Goal: Communication & Community: Answer question/provide support

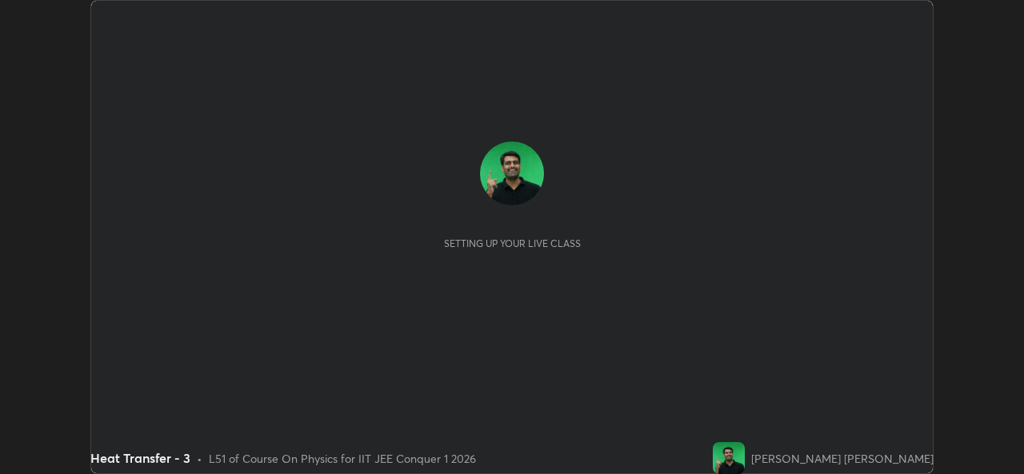
scroll to position [474, 1023]
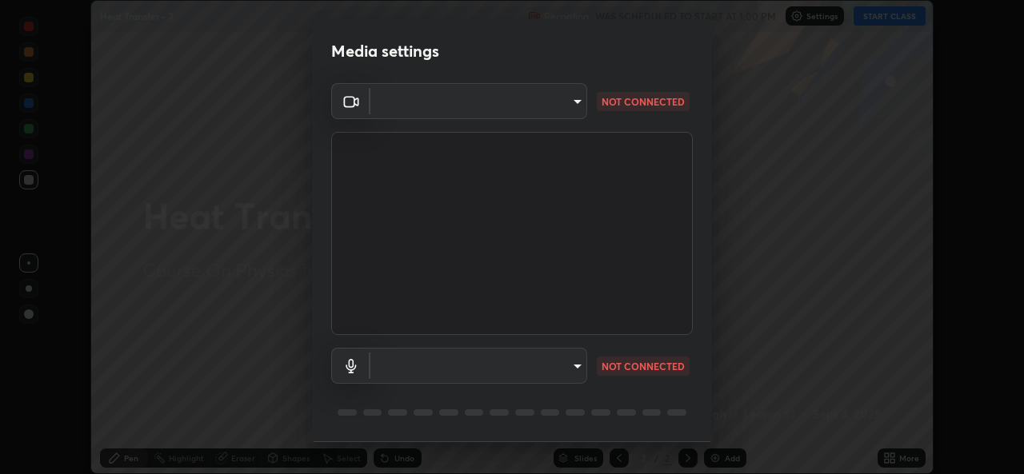
type input "b83fcbaa5aa05f3d9abd7ba45b5566f5f8b9b0dc3c34ab685f1834583bd00222"
type input "539d881b07cb98dc2f05a920cbd93df779e06b7cf5a3913fca54a35cce67d67e"
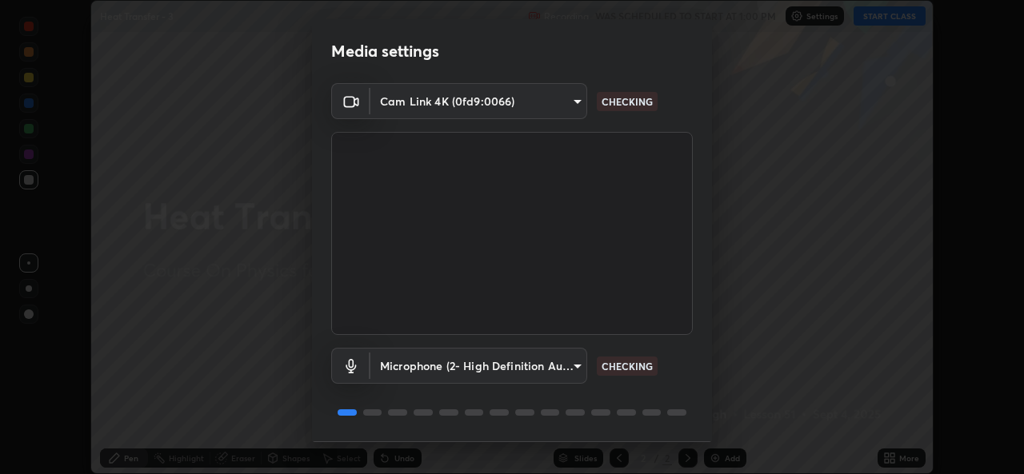
scroll to position [50, 0]
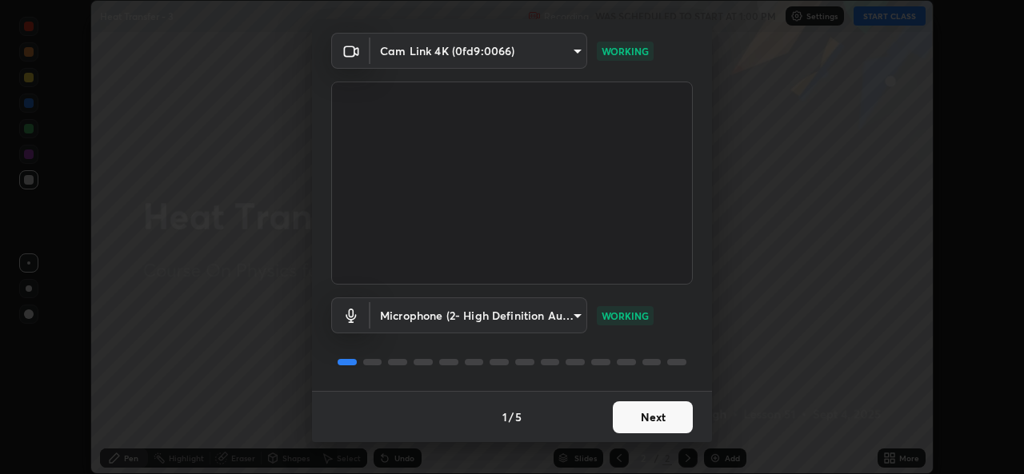
click at [670, 414] on button "Next" at bounding box center [653, 418] width 80 height 32
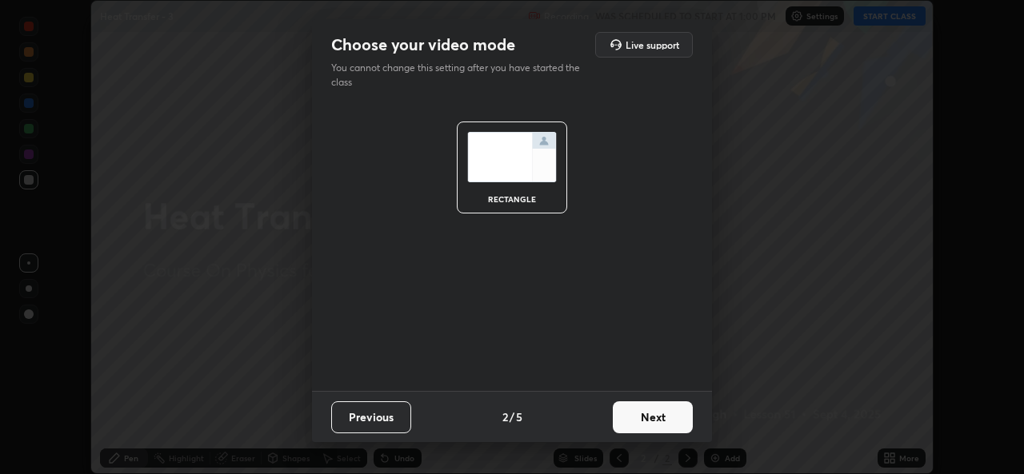
scroll to position [0, 0]
click at [668, 424] on button "Next" at bounding box center [653, 418] width 80 height 32
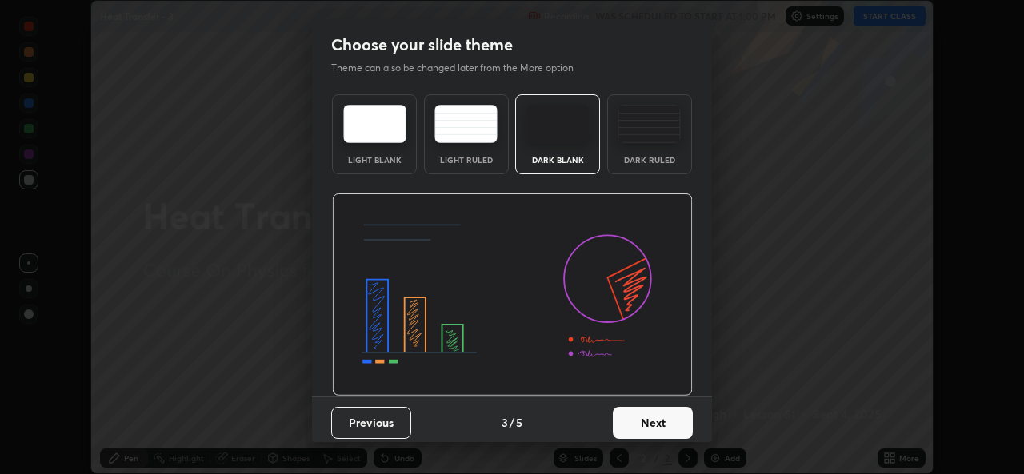
click at [668, 424] on button "Next" at bounding box center [653, 423] width 80 height 32
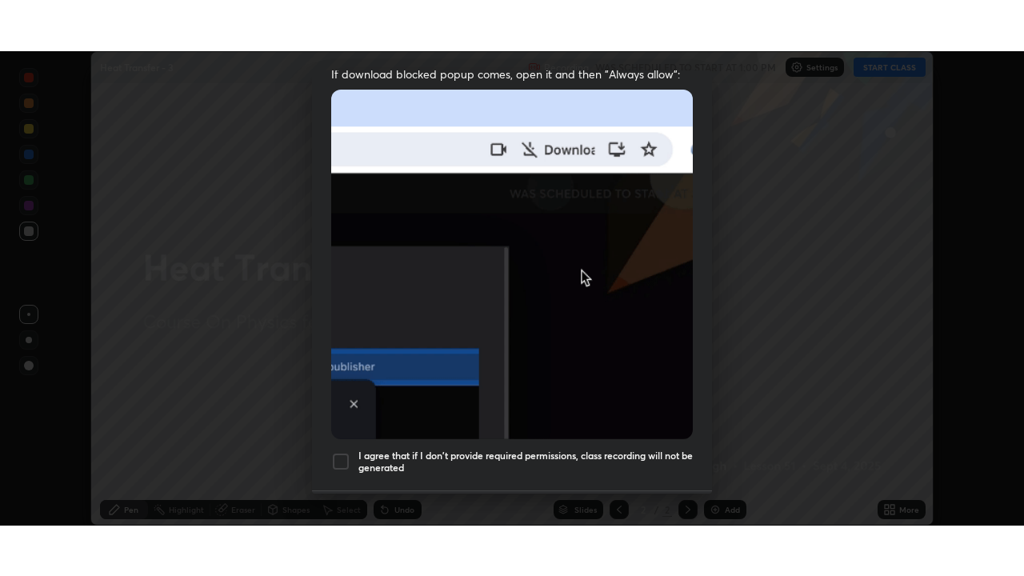
scroll to position [377, 0]
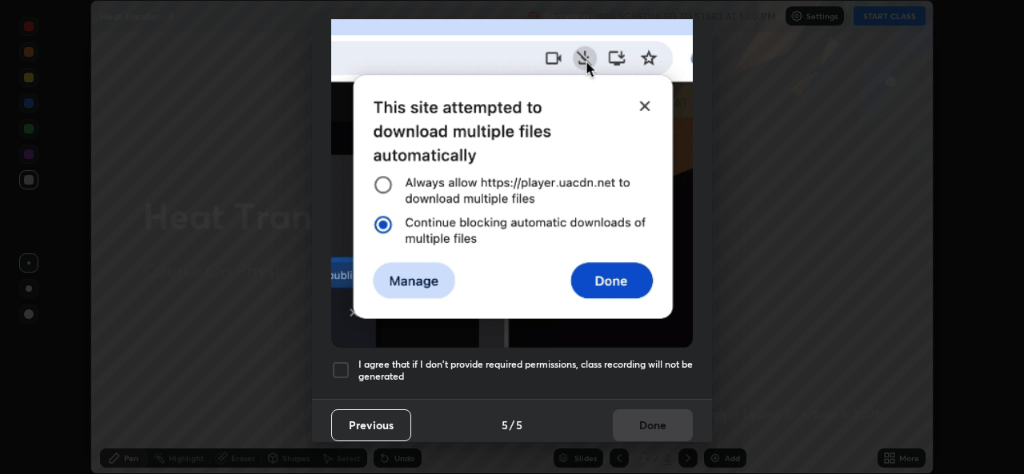
click at [343, 364] on div at bounding box center [340, 370] width 19 height 19
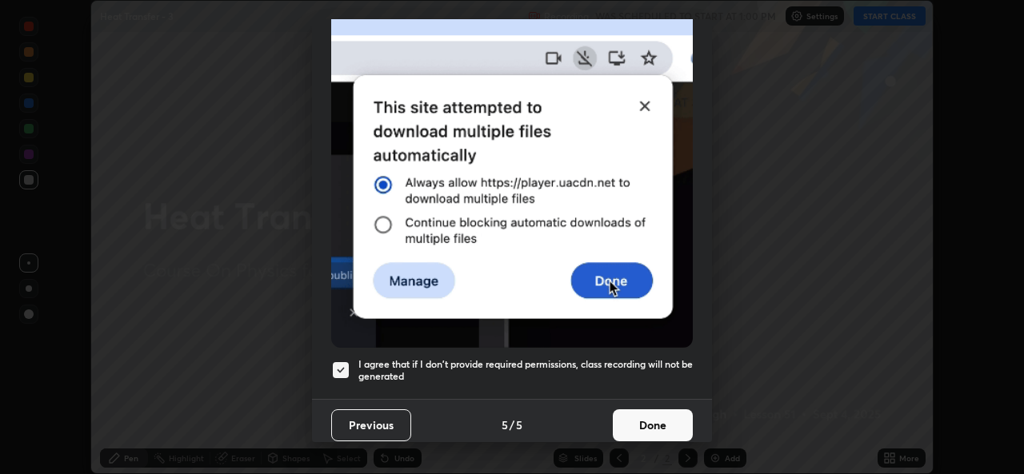
click at [642, 418] on button "Done" at bounding box center [653, 426] width 80 height 32
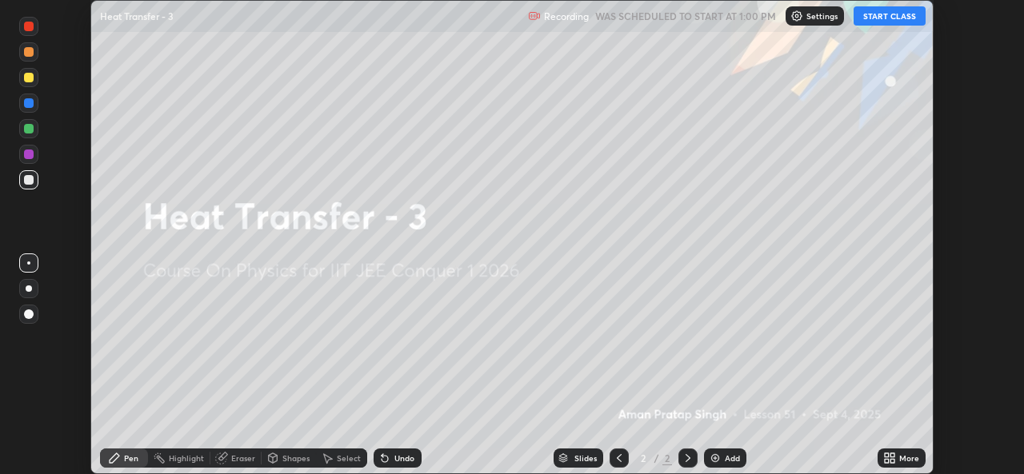
click at [884, 22] on button "START CLASS" at bounding box center [890, 15] width 72 height 19
click at [892, 454] on icon at bounding box center [892, 456] width 4 height 4
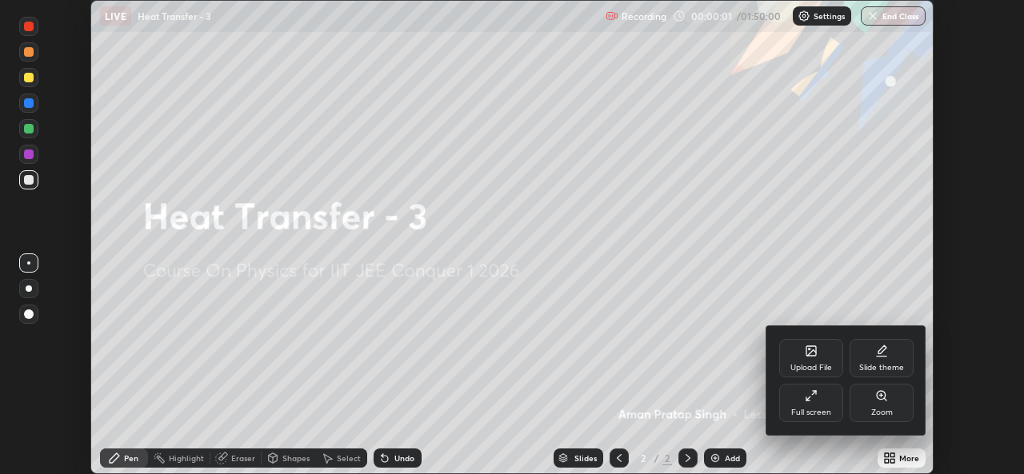
click at [819, 414] on div "Full screen" at bounding box center [811, 413] width 40 height 8
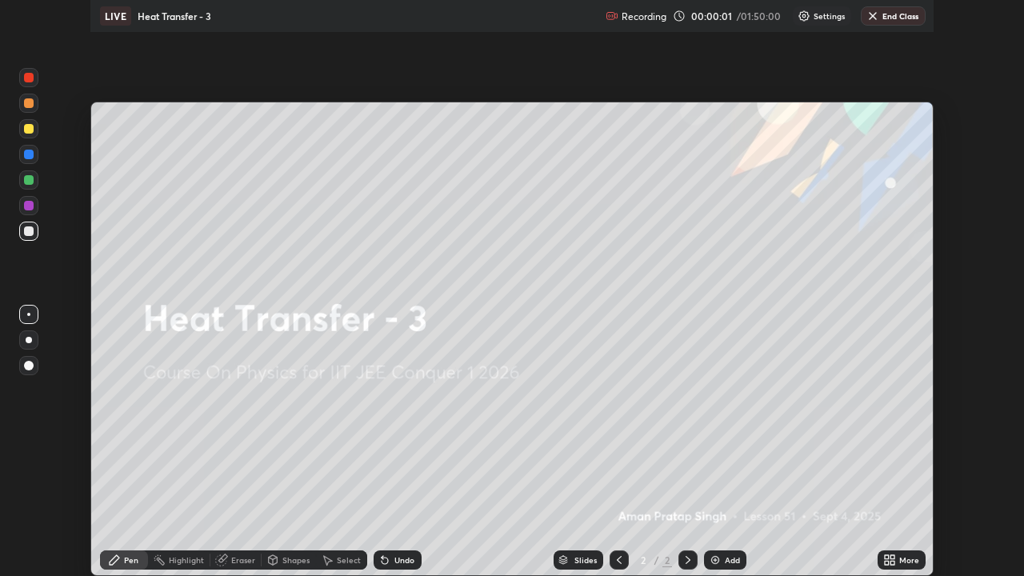
scroll to position [576, 1024]
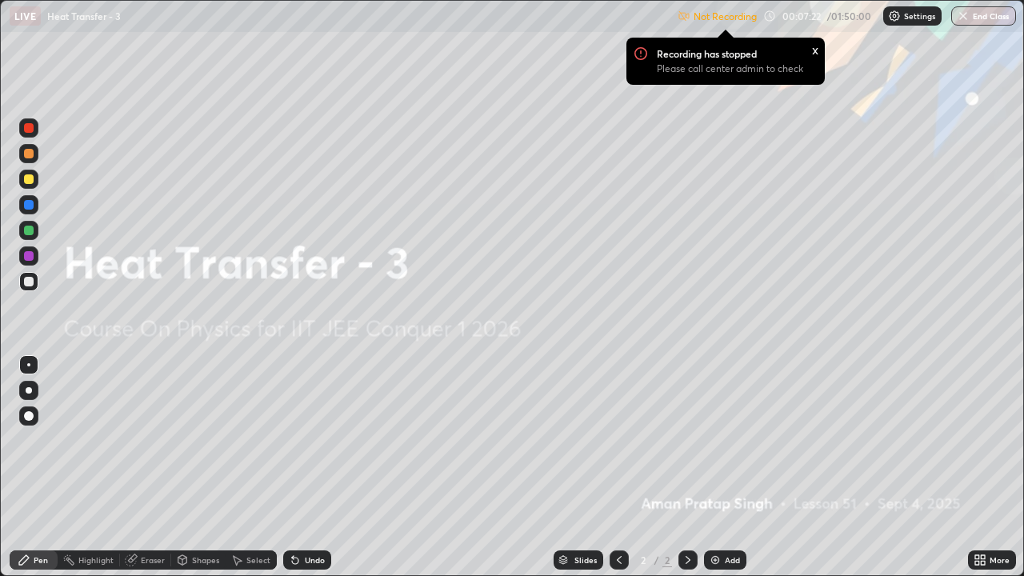
click at [719, 474] on img at bounding box center [715, 560] width 13 height 13
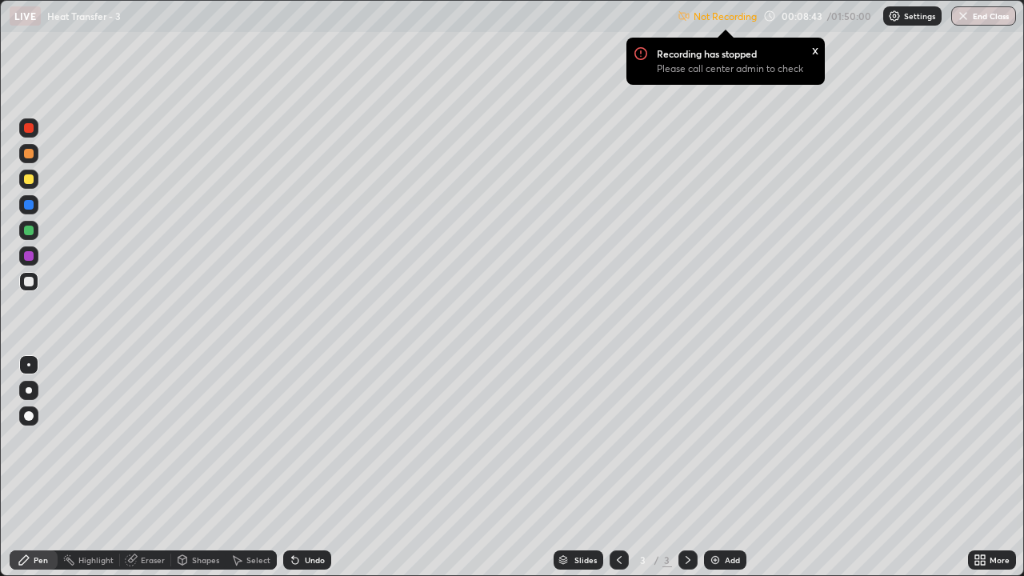
click at [894, 15] on img at bounding box center [894, 16] width 13 height 13
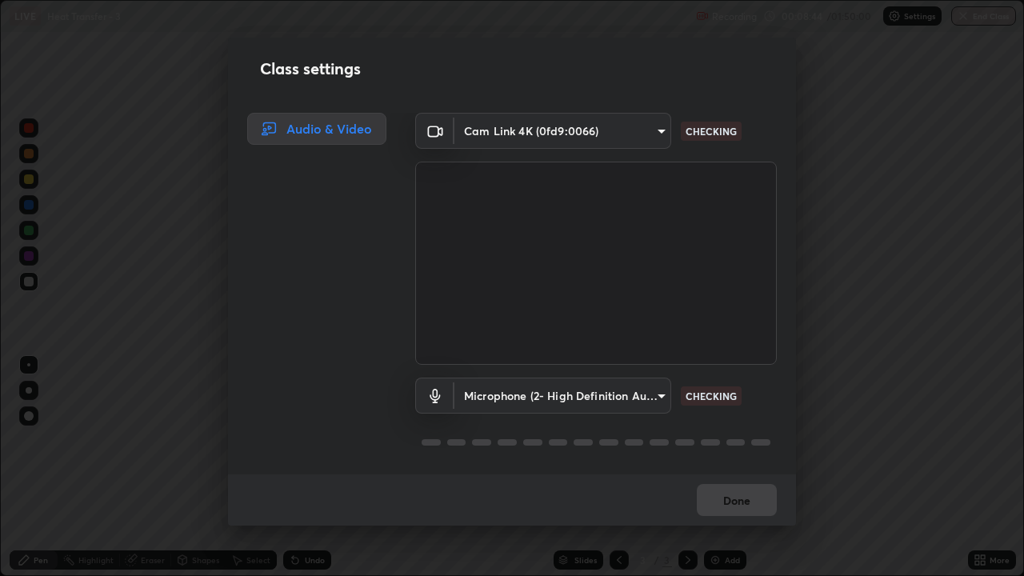
scroll to position [2, 0]
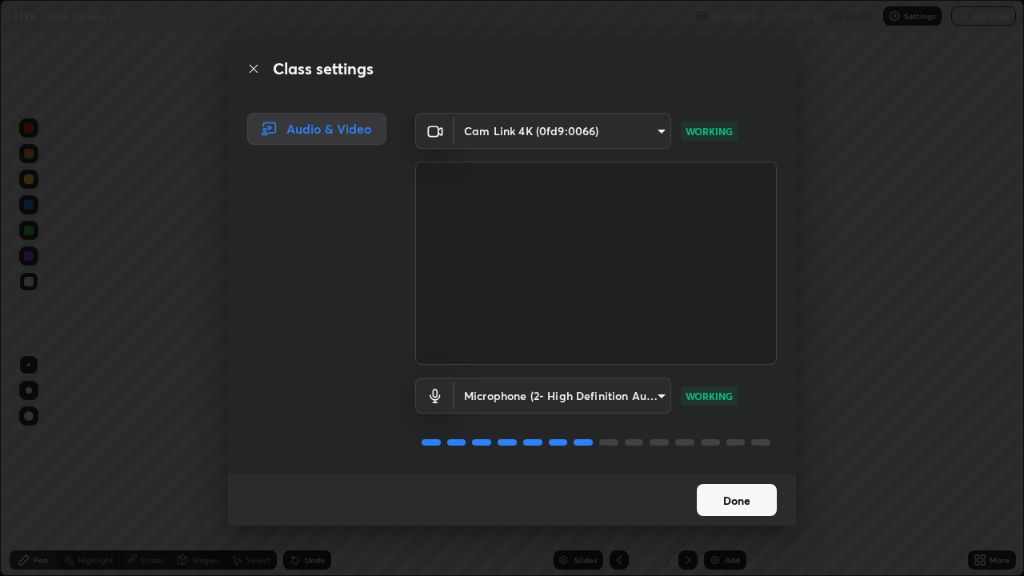
click at [722, 474] on button "Done" at bounding box center [737, 500] width 80 height 32
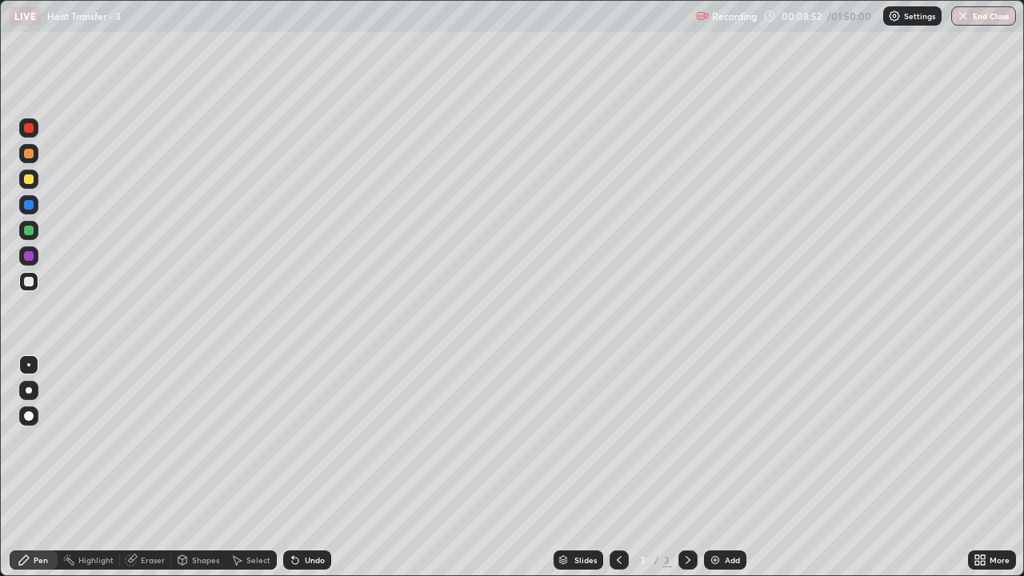
click at [32, 398] on div at bounding box center [28, 390] width 19 height 19
click at [689, 474] on icon at bounding box center [688, 560] width 13 height 13
click at [721, 474] on div "Add" at bounding box center [725, 559] width 42 height 19
click at [301, 474] on div "Undo" at bounding box center [307, 559] width 48 height 19
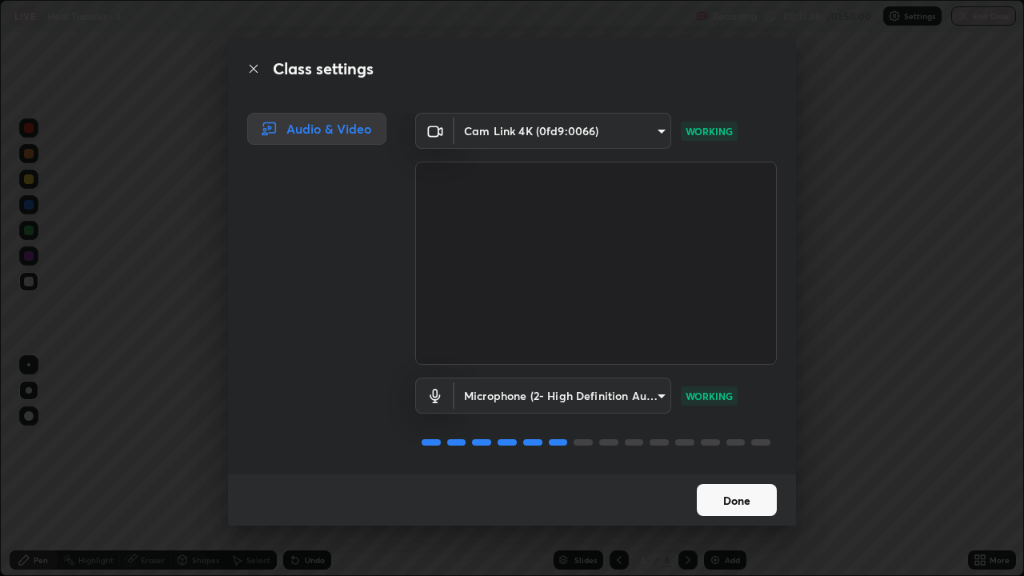
click at [734, 474] on button "Done" at bounding box center [737, 500] width 80 height 32
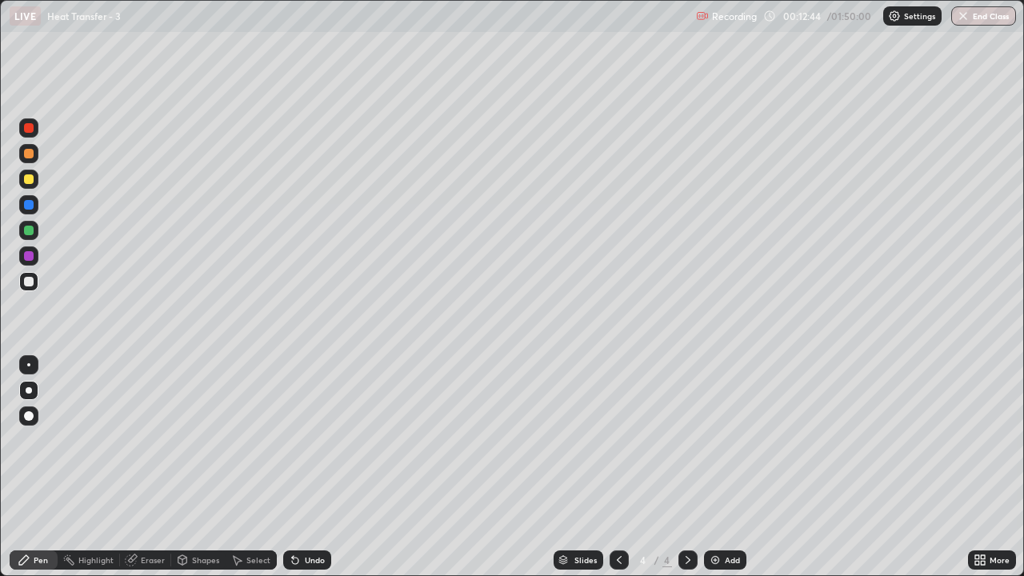
click at [611, 474] on div at bounding box center [619, 560] width 19 height 32
click at [686, 474] on icon at bounding box center [688, 560] width 13 height 13
click at [731, 474] on div "Add" at bounding box center [725, 559] width 42 height 19
click at [31, 181] on div at bounding box center [29, 179] width 10 height 10
click at [692, 474] on div at bounding box center [687, 559] width 19 height 19
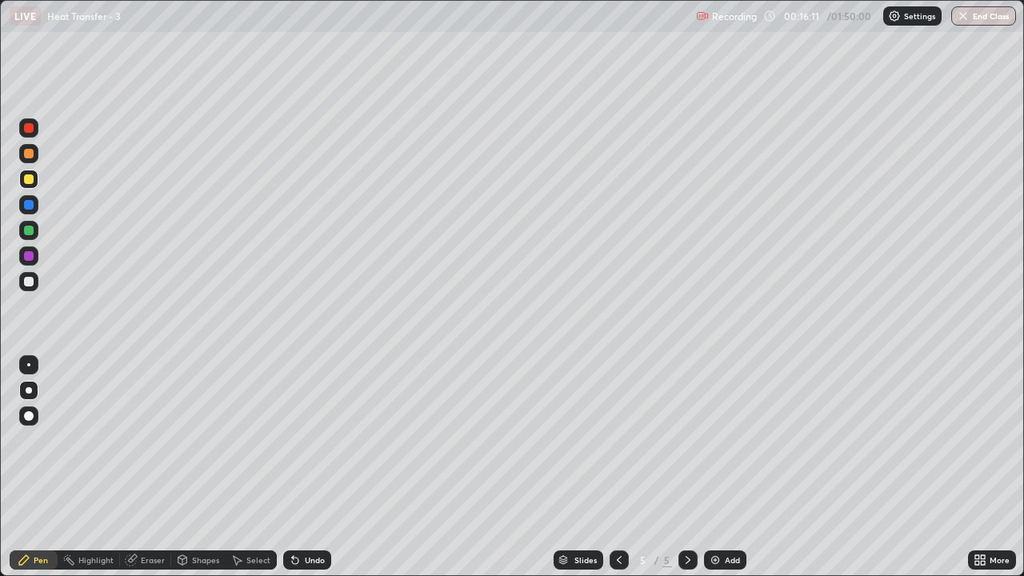
click at [727, 474] on div "Add" at bounding box center [732, 560] width 15 height 8
click at [28, 283] on div at bounding box center [29, 282] width 10 height 10
click at [618, 474] on icon at bounding box center [619, 560] width 13 height 13
click at [686, 474] on icon at bounding box center [688, 560] width 13 height 13
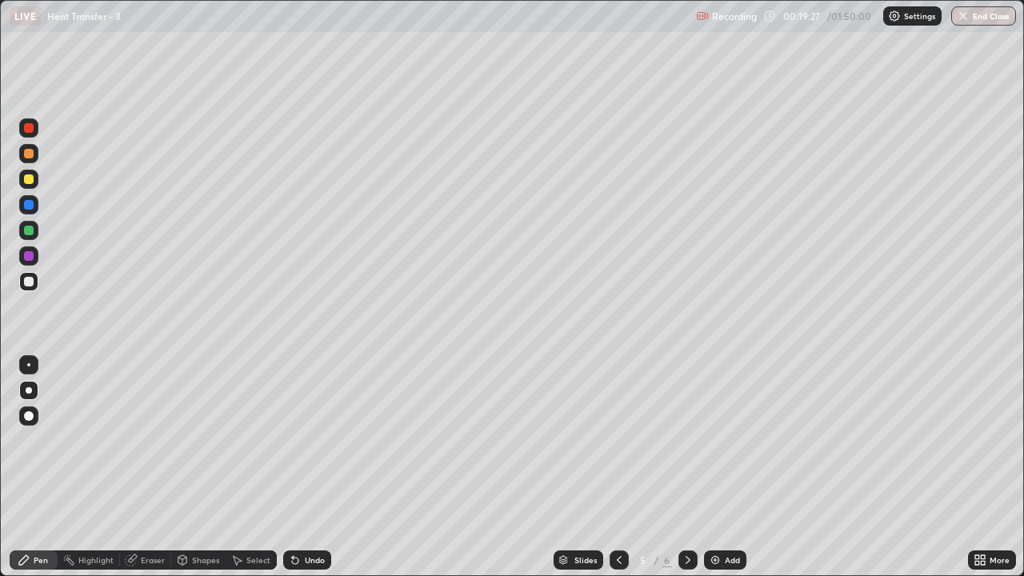
click at [686, 474] on icon at bounding box center [688, 560] width 13 height 13
click at [688, 474] on icon at bounding box center [688, 560] width 13 height 13
click at [722, 474] on div "Add" at bounding box center [725, 559] width 42 height 19
click at [26, 177] on div at bounding box center [29, 179] width 10 height 10
click at [29, 280] on div at bounding box center [29, 282] width 10 height 10
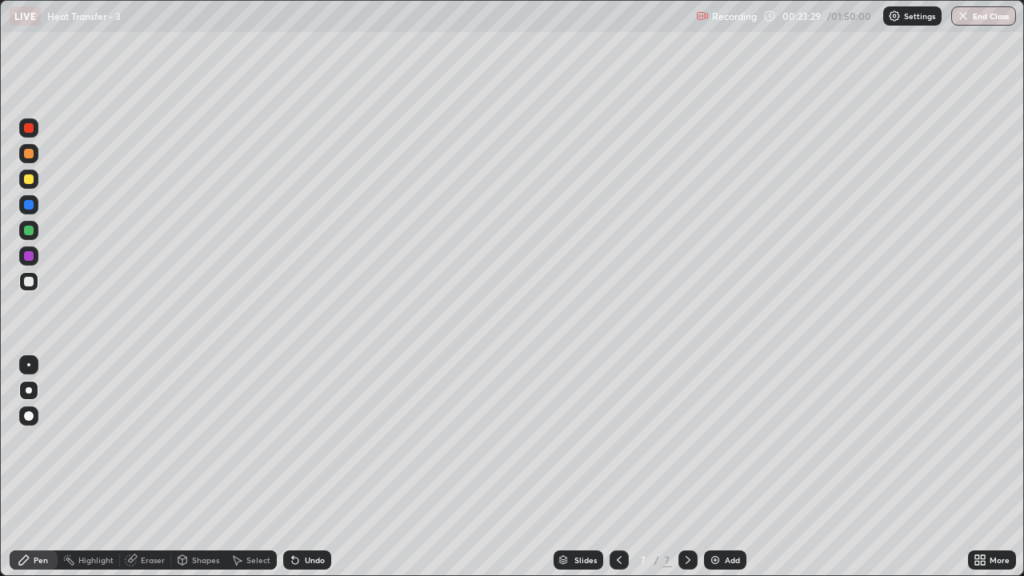
click at [306, 474] on div "Undo" at bounding box center [315, 560] width 20 height 8
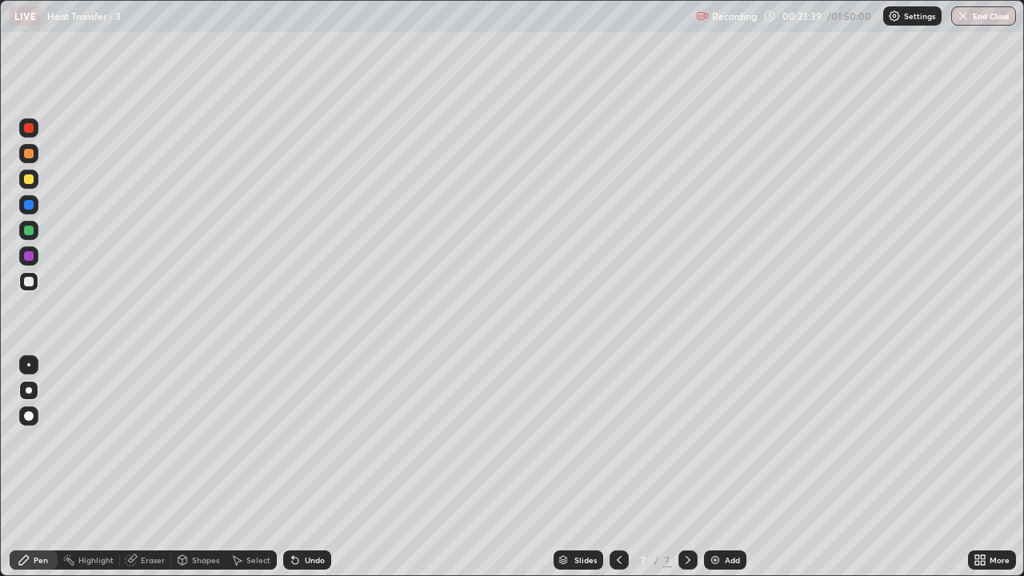
click at [310, 474] on div "Undo" at bounding box center [315, 560] width 20 height 8
click at [307, 474] on div "Undo" at bounding box center [307, 559] width 48 height 19
click at [686, 474] on icon at bounding box center [688, 560] width 13 height 13
click at [723, 474] on div "Add" at bounding box center [725, 559] width 42 height 19
click at [30, 181] on div at bounding box center [29, 179] width 10 height 10
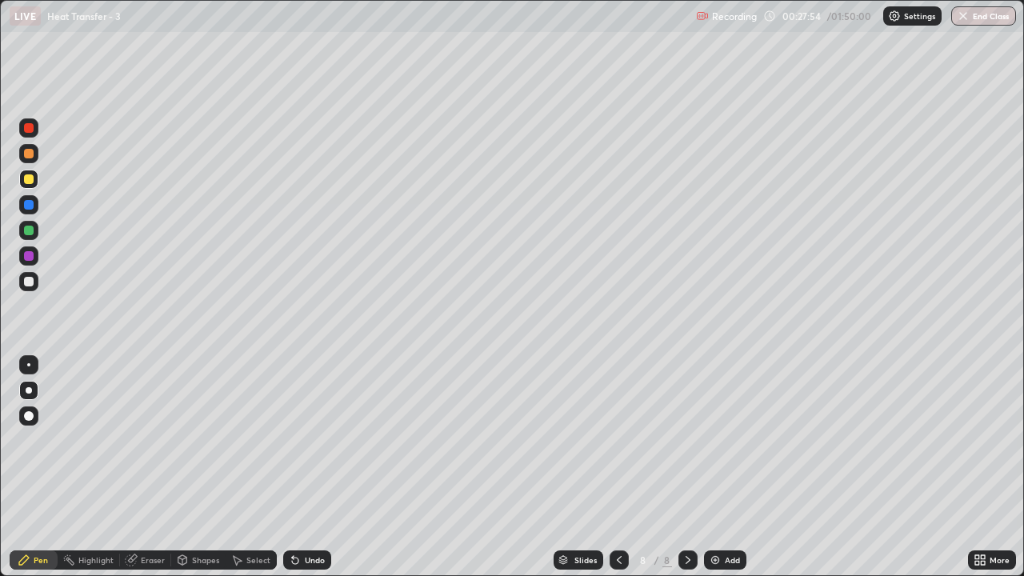
click at [30, 232] on div at bounding box center [29, 231] width 10 height 10
click at [725, 474] on div "Add" at bounding box center [732, 560] width 15 height 8
click at [29, 280] on div at bounding box center [29, 282] width 10 height 10
click at [35, 179] on div at bounding box center [28, 179] width 19 height 19
click at [308, 474] on div "Undo" at bounding box center [315, 560] width 20 height 8
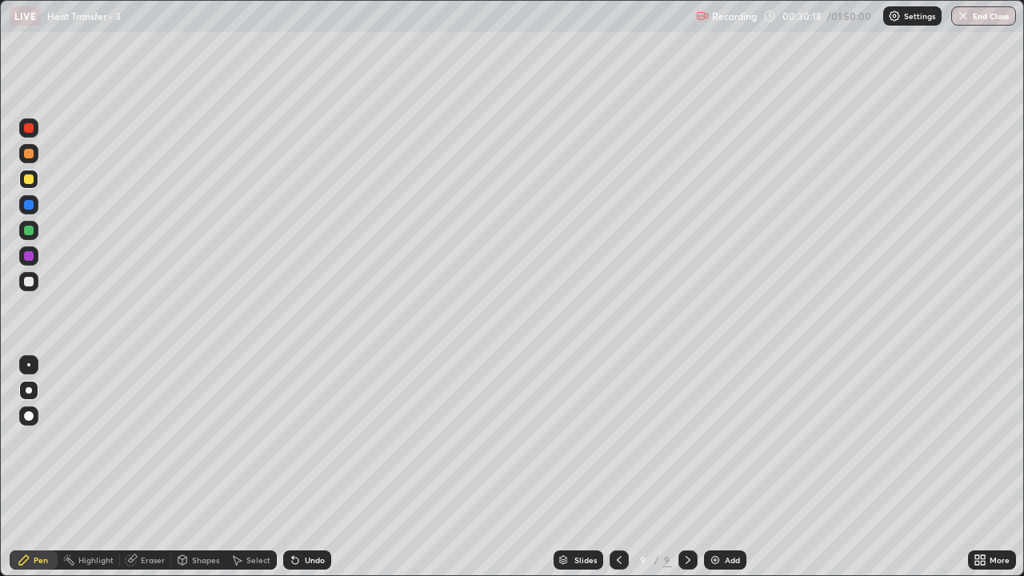
click at [312, 474] on div "Undo" at bounding box center [315, 560] width 20 height 8
click at [309, 474] on div "Undo" at bounding box center [315, 560] width 20 height 8
click at [305, 474] on div "Undo" at bounding box center [315, 560] width 20 height 8
click at [308, 474] on div "Undo" at bounding box center [315, 560] width 20 height 8
click at [308, 474] on div "Undo" at bounding box center [307, 559] width 48 height 19
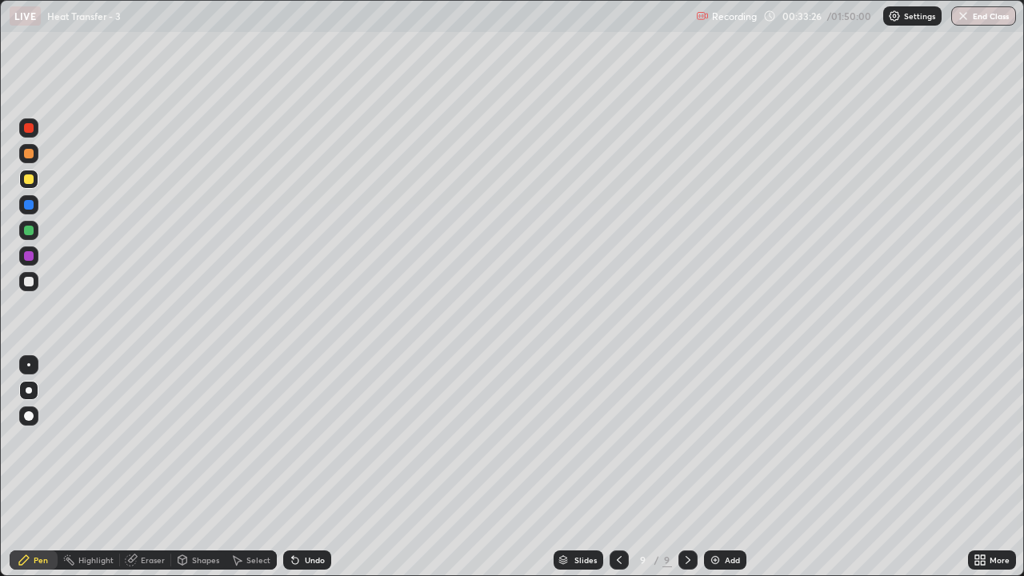
click at [36, 228] on div at bounding box center [28, 230] width 19 height 19
click at [32, 278] on div at bounding box center [29, 282] width 10 height 10
click at [728, 474] on div "Add" at bounding box center [732, 560] width 15 height 8
click at [30, 178] on div at bounding box center [29, 179] width 10 height 10
click at [624, 474] on div at bounding box center [618, 559] width 19 height 19
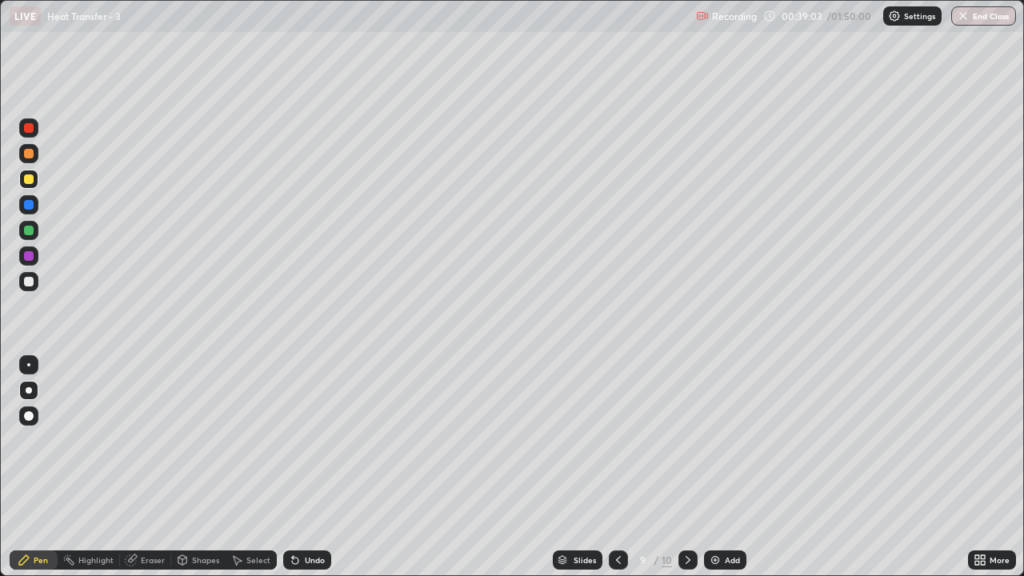
click at [686, 474] on icon at bounding box center [688, 560] width 13 height 13
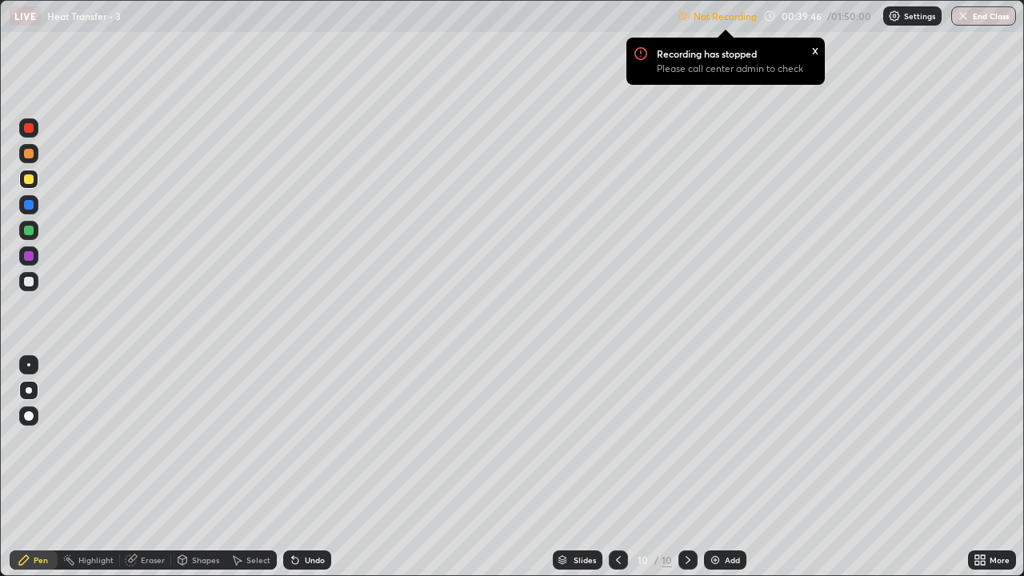
click at [914, 18] on p "Settings" at bounding box center [919, 16] width 31 height 8
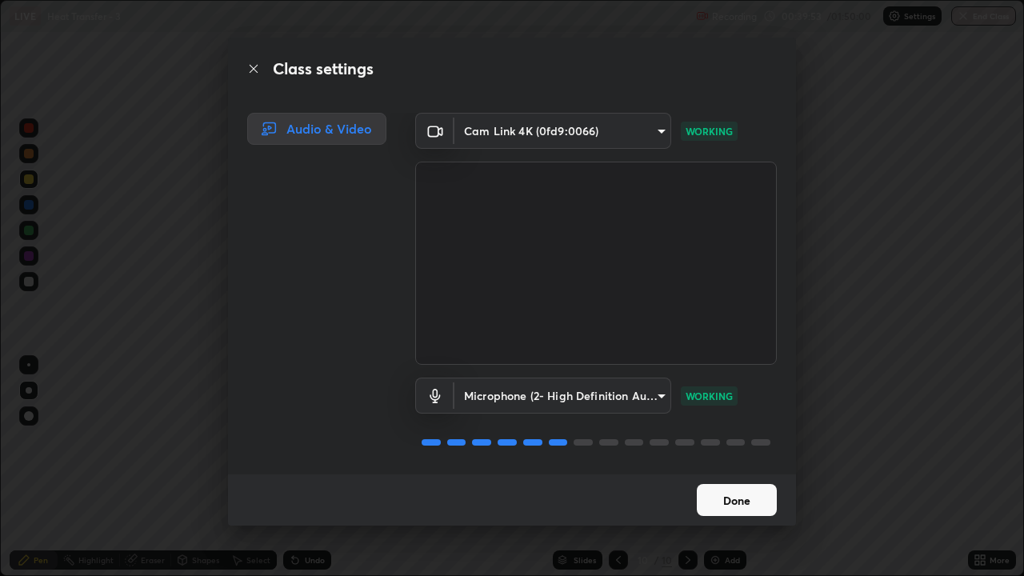
click at [753, 474] on button "Done" at bounding box center [737, 500] width 80 height 32
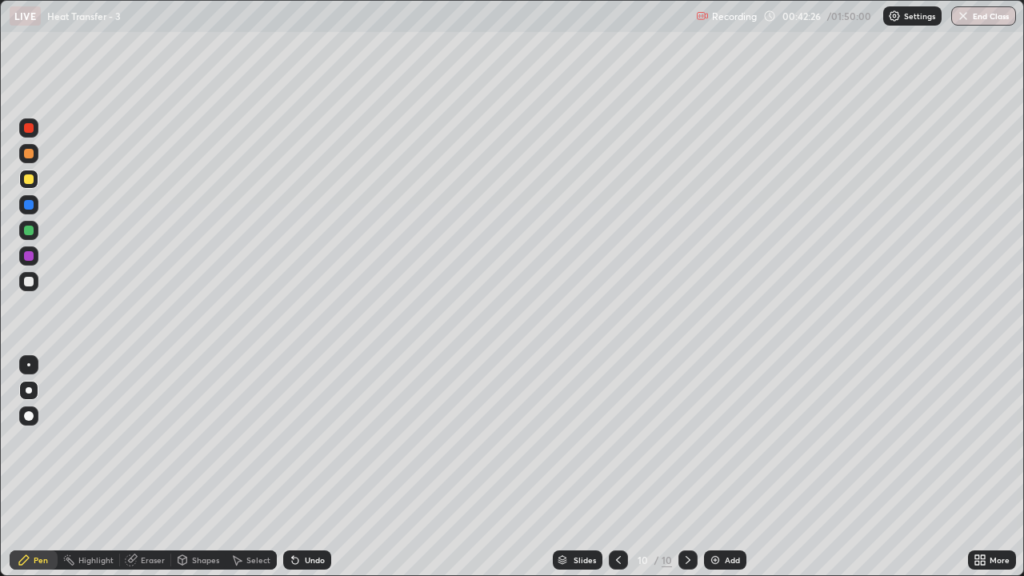
click at [687, 474] on icon at bounding box center [688, 560] width 13 height 13
click at [726, 474] on div "Add" at bounding box center [732, 560] width 15 height 8
click at [737, 474] on div "Add" at bounding box center [725, 559] width 42 height 19
click at [616, 474] on icon at bounding box center [619, 560] width 13 height 13
click at [686, 474] on icon at bounding box center [688, 560] width 13 height 13
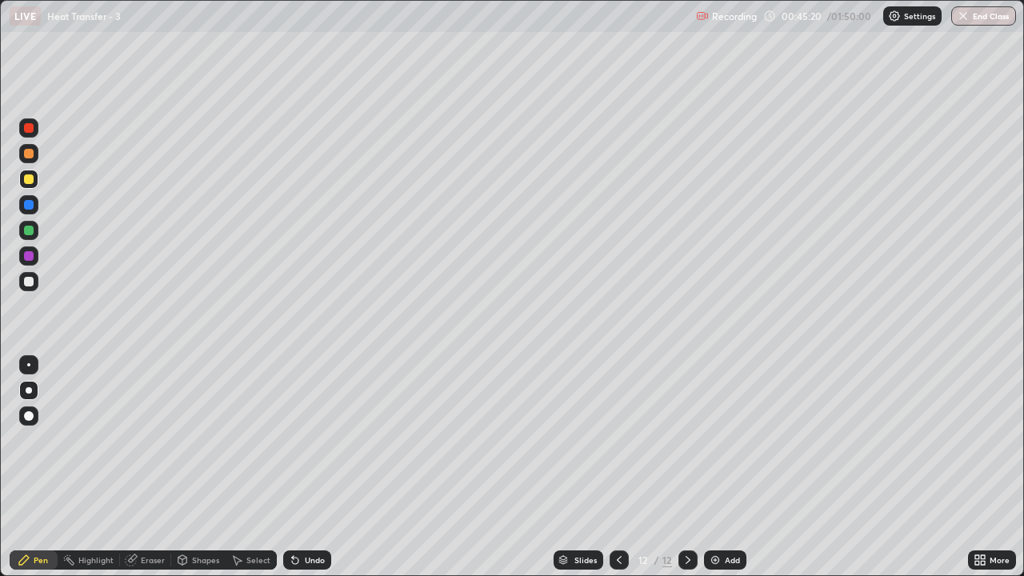
click at [618, 474] on icon at bounding box center [619, 560] width 13 height 13
click at [686, 474] on icon at bounding box center [688, 560] width 13 height 13
click at [310, 474] on div "Undo" at bounding box center [307, 559] width 48 height 19
click at [309, 474] on div "Undo" at bounding box center [307, 559] width 48 height 19
click at [313, 474] on div "Undo" at bounding box center [315, 560] width 20 height 8
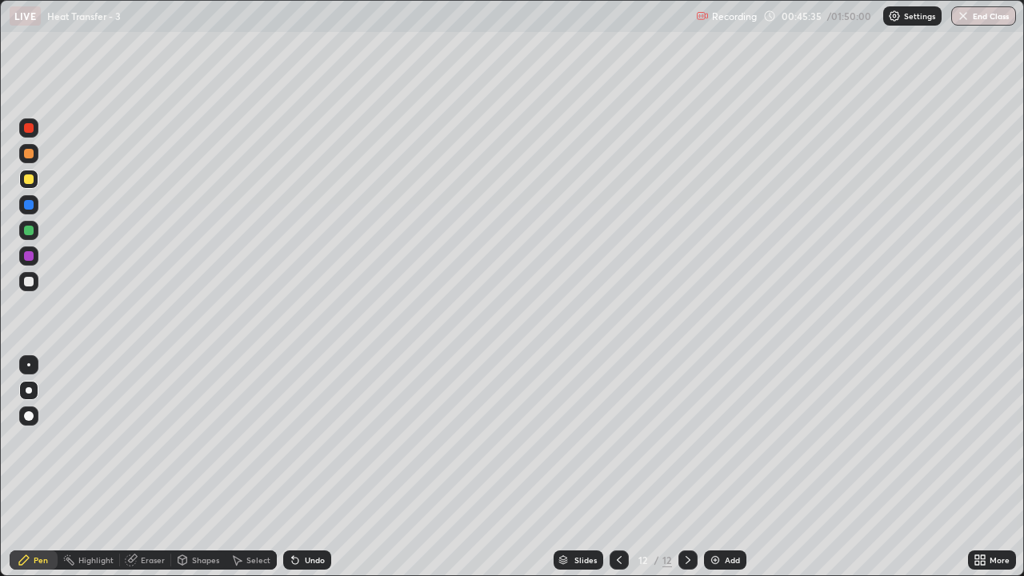
click at [618, 474] on icon at bounding box center [619, 560] width 5 height 8
click at [686, 474] on icon at bounding box center [688, 560] width 13 height 13
click at [32, 282] on div at bounding box center [29, 282] width 10 height 10
click at [686, 474] on icon at bounding box center [688, 560] width 13 height 13
click at [719, 474] on div "Add" at bounding box center [725, 559] width 42 height 19
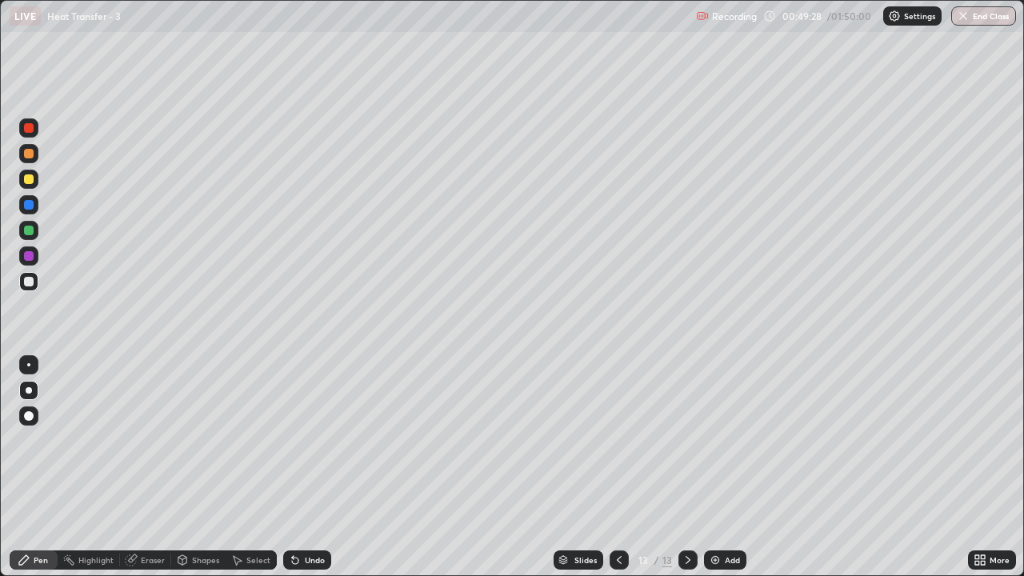
click at [618, 474] on icon at bounding box center [619, 560] width 13 height 13
click at [686, 474] on icon at bounding box center [688, 560] width 13 height 13
click at [32, 182] on div at bounding box center [29, 179] width 10 height 10
click at [686, 474] on icon at bounding box center [688, 560] width 13 height 13
click at [725, 474] on div "Add" at bounding box center [725, 559] width 42 height 19
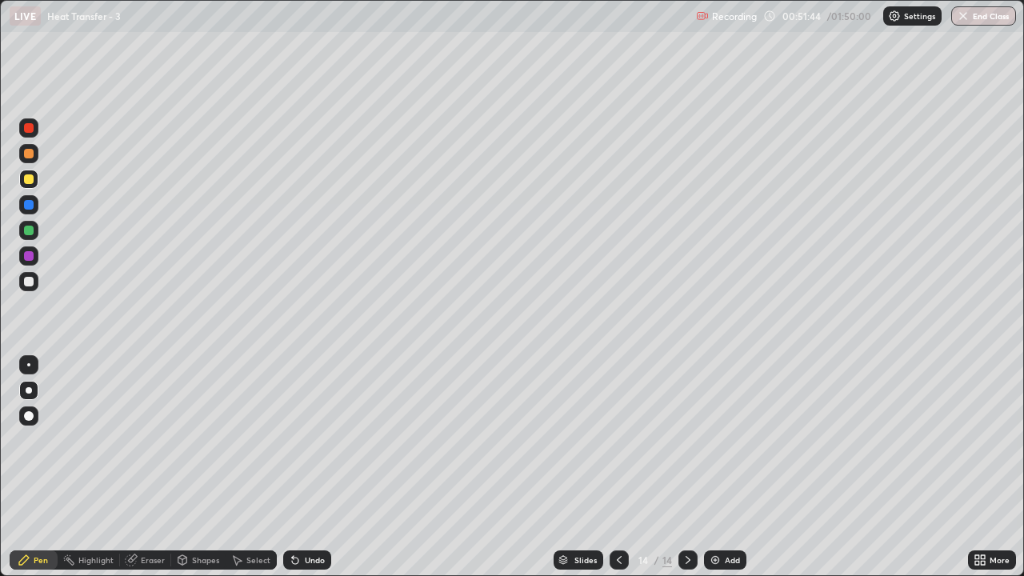
click at [29, 179] on div at bounding box center [29, 179] width 10 height 10
click at [31, 274] on div at bounding box center [28, 281] width 19 height 19
click at [615, 474] on icon at bounding box center [619, 560] width 13 height 13
click at [686, 474] on icon at bounding box center [688, 560] width 13 height 13
click at [33, 186] on div at bounding box center [28, 179] width 19 height 19
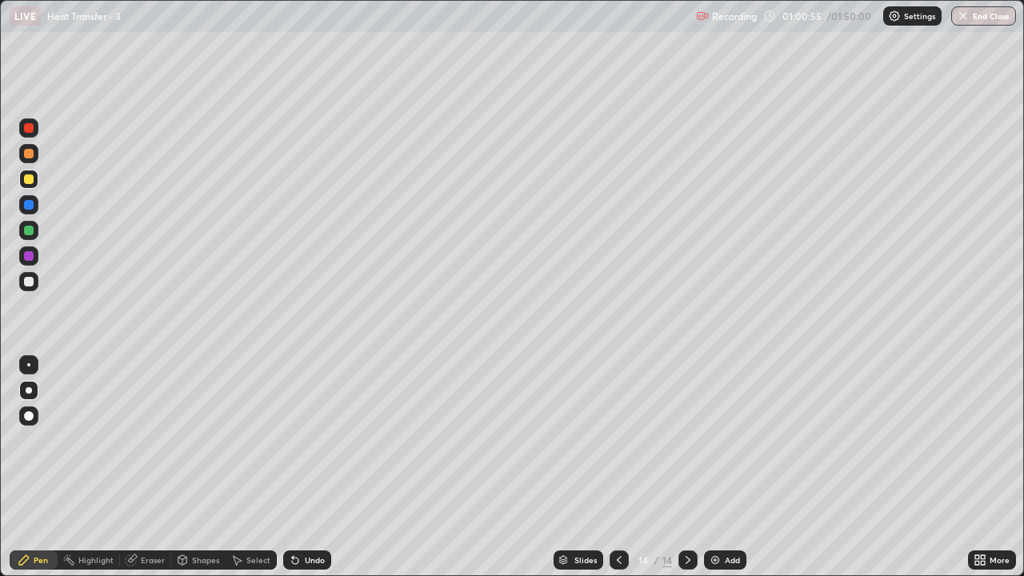
click at [729, 474] on div "Add" at bounding box center [725, 559] width 42 height 19
click at [31, 278] on div at bounding box center [29, 282] width 10 height 10
click at [686, 474] on icon at bounding box center [688, 560] width 13 height 13
click at [311, 474] on div "Undo" at bounding box center [315, 560] width 20 height 8
click at [307, 474] on div "Undo" at bounding box center [315, 560] width 20 height 8
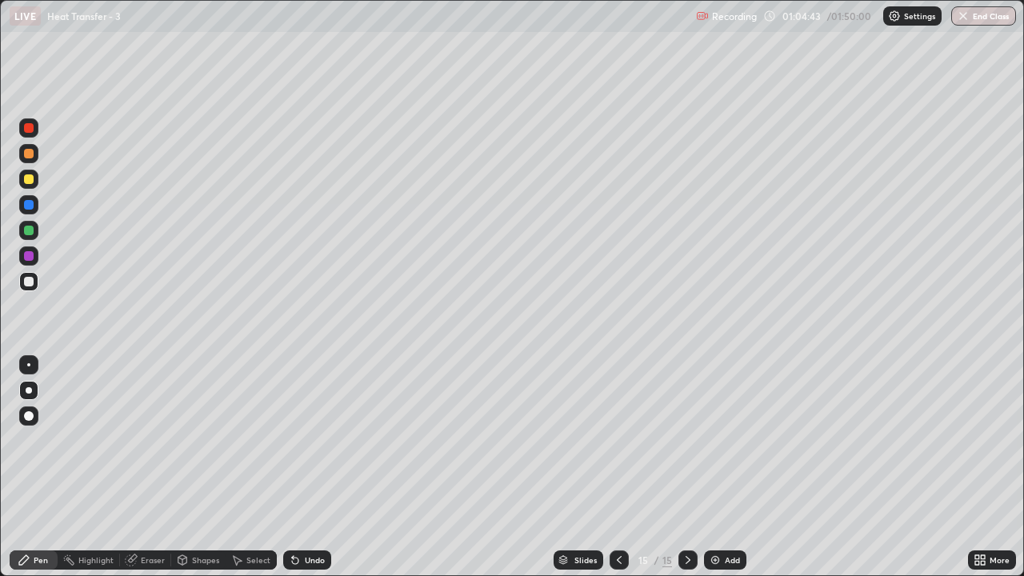
click at [309, 474] on div "Undo" at bounding box center [315, 560] width 20 height 8
click at [310, 474] on div "Undo" at bounding box center [315, 560] width 20 height 8
click at [308, 474] on div "Undo" at bounding box center [315, 560] width 20 height 8
click at [307, 474] on div "Undo" at bounding box center [307, 559] width 48 height 19
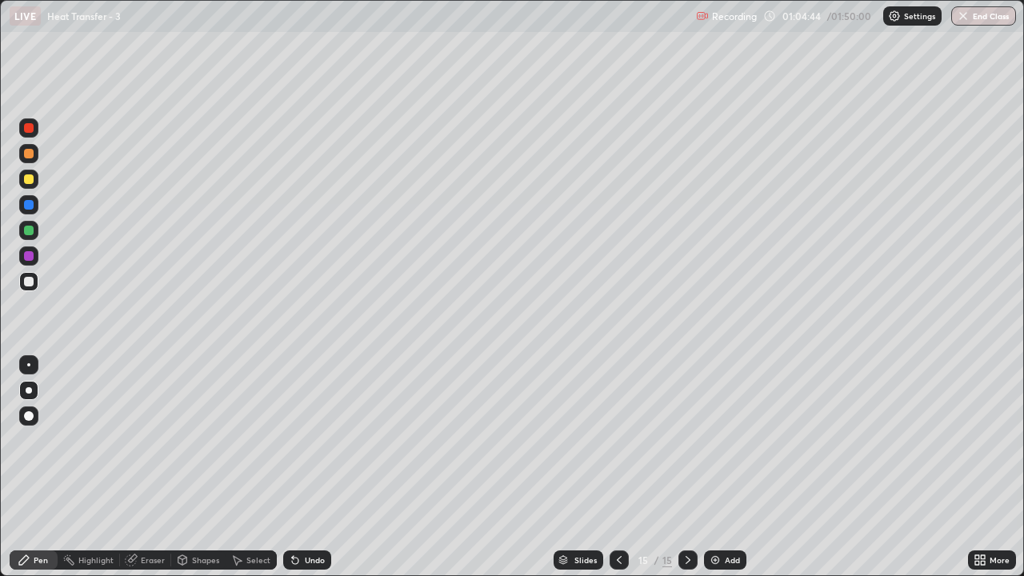
click at [307, 474] on div "Undo" at bounding box center [307, 559] width 48 height 19
click at [308, 474] on div "Undo" at bounding box center [307, 559] width 48 height 19
click at [309, 474] on div "Undo" at bounding box center [307, 559] width 48 height 19
click at [312, 474] on div "Undo" at bounding box center [307, 559] width 48 height 19
click at [314, 474] on div "Undo" at bounding box center [307, 559] width 48 height 19
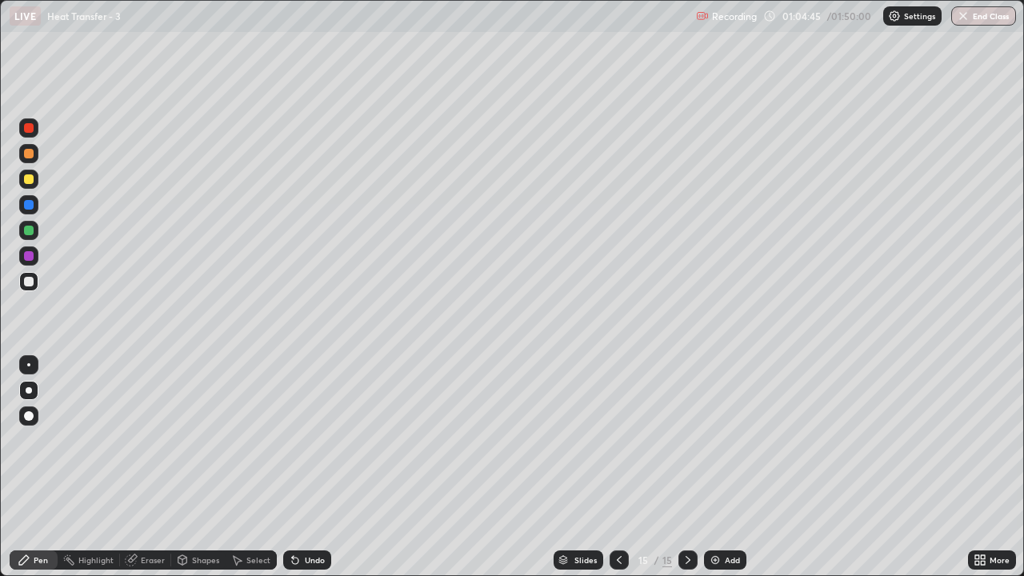
click at [314, 474] on div "Undo" at bounding box center [315, 560] width 20 height 8
click at [312, 474] on div "Undo" at bounding box center [307, 559] width 48 height 19
click at [313, 474] on div "Undo" at bounding box center [307, 559] width 48 height 19
click at [312, 474] on div "Undo" at bounding box center [315, 560] width 20 height 8
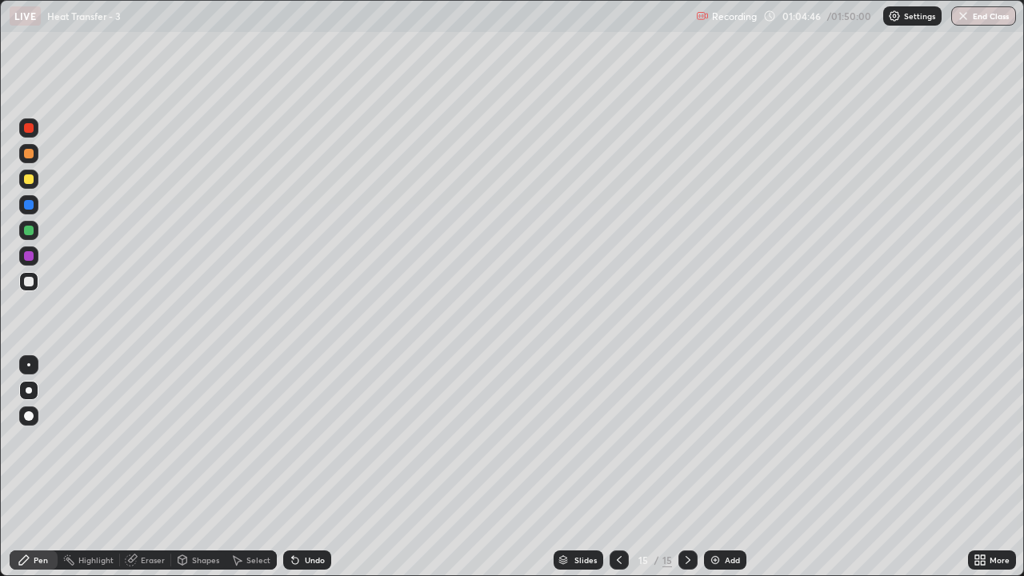
click at [313, 474] on div "Undo" at bounding box center [315, 560] width 20 height 8
click at [310, 474] on div "Undo" at bounding box center [315, 560] width 20 height 8
click at [309, 474] on div "Undo" at bounding box center [307, 559] width 48 height 19
click at [310, 474] on div "Undo" at bounding box center [315, 560] width 20 height 8
click at [309, 474] on div "Undo" at bounding box center [315, 560] width 20 height 8
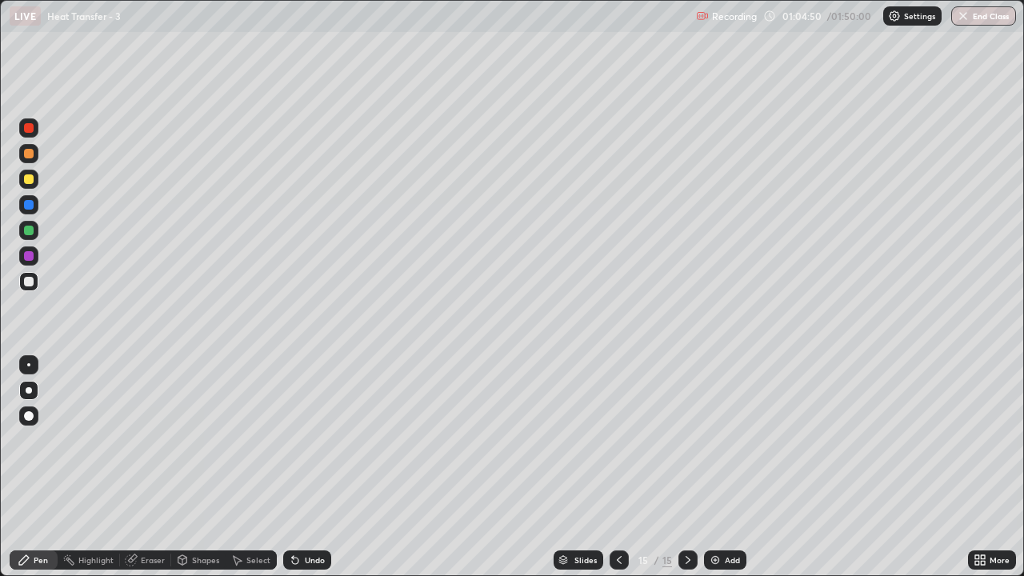
click at [311, 474] on div "Undo" at bounding box center [315, 560] width 20 height 8
click at [720, 474] on img at bounding box center [715, 560] width 13 height 13
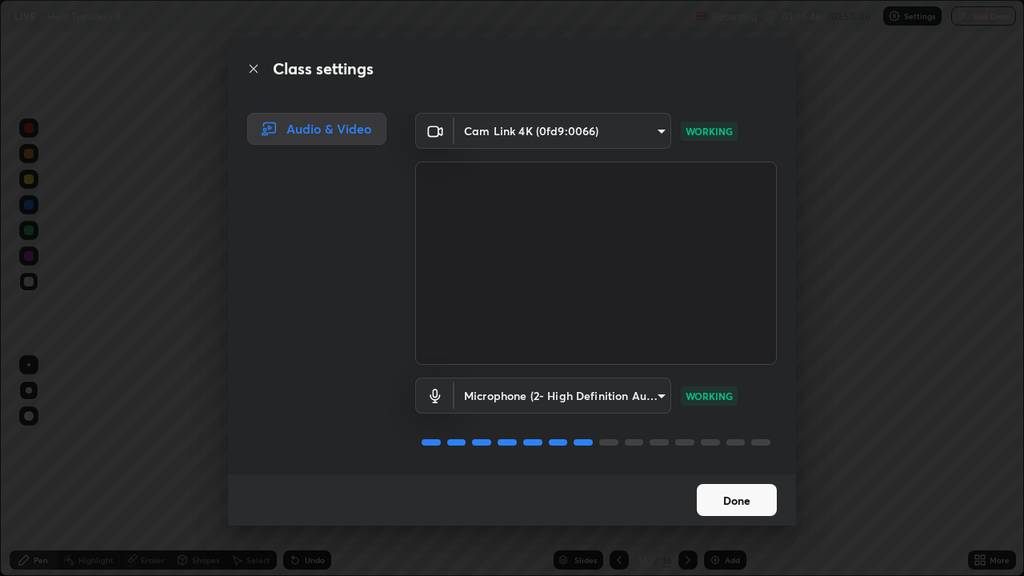
click at [746, 474] on button "Done" at bounding box center [737, 500] width 80 height 32
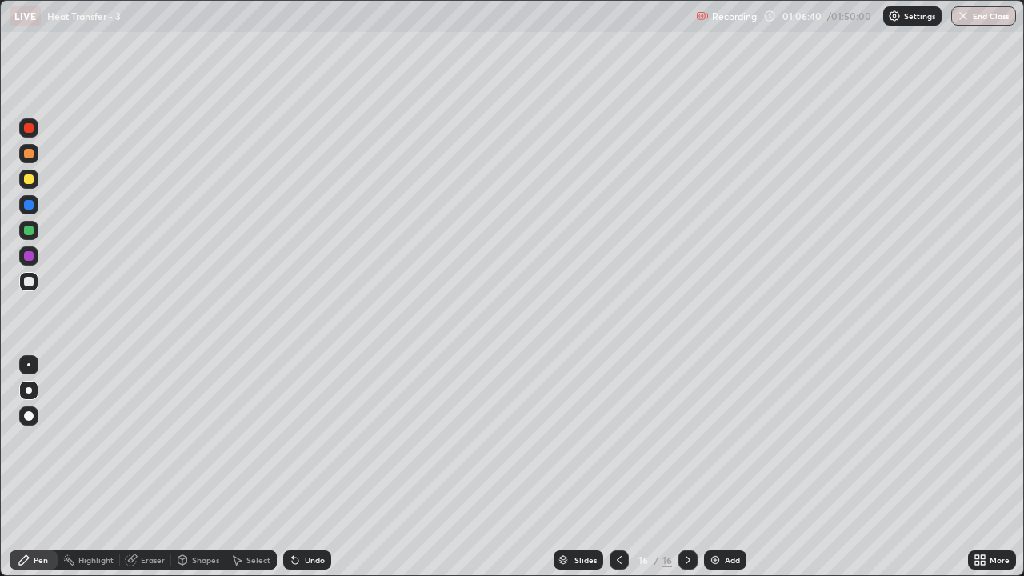
click at [29, 205] on div at bounding box center [29, 205] width 10 height 10
click at [30, 178] on div at bounding box center [29, 179] width 10 height 10
click at [619, 474] on icon at bounding box center [619, 560] width 13 height 13
click at [618, 474] on icon at bounding box center [619, 560] width 13 height 13
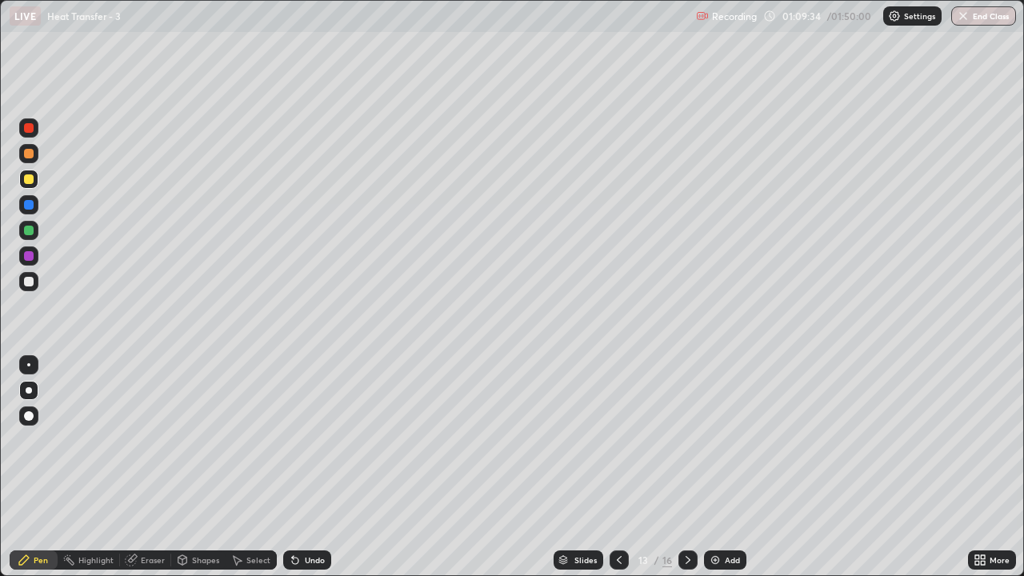
click at [686, 474] on icon at bounding box center [688, 560] width 5 height 8
click at [686, 474] on icon at bounding box center [688, 560] width 13 height 13
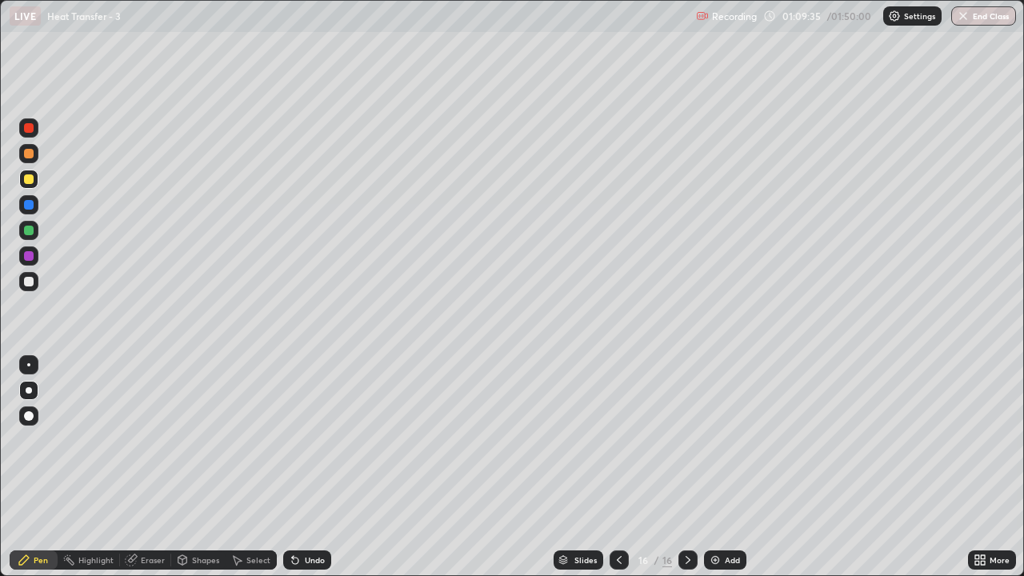
click at [687, 474] on icon at bounding box center [688, 560] width 5 height 8
click at [688, 474] on icon at bounding box center [688, 560] width 5 height 8
click at [718, 474] on img at bounding box center [715, 560] width 13 height 13
click at [615, 474] on icon at bounding box center [619, 560] width 13 height 13
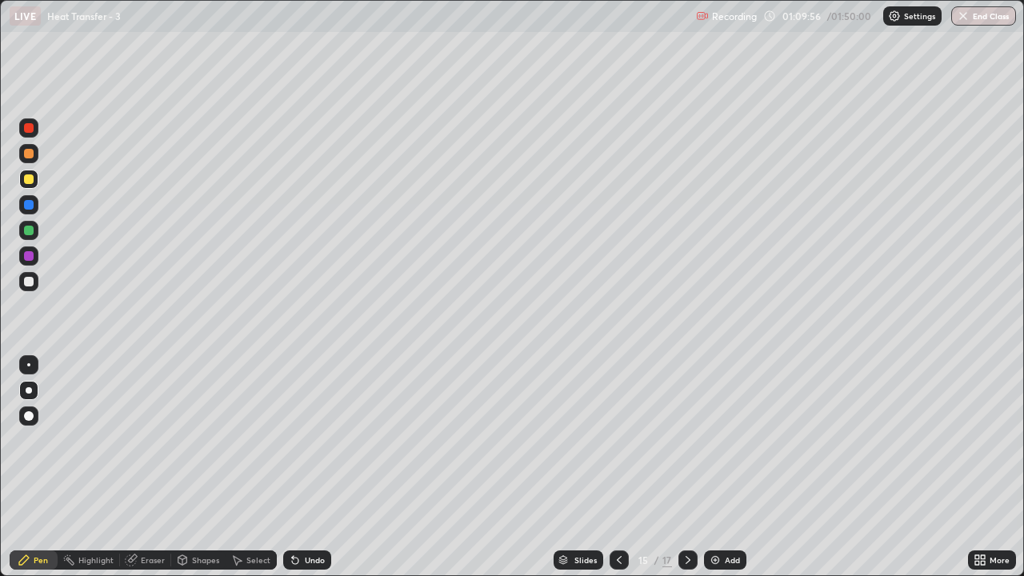
click at [619, 474] on icon at bounding box center [619, 560] width 13 height 13
click at [618, 474] on icon at bounding box center [619, 560] width 13 height 13
click at [686, 474] on icon at bounding box center [688, 560] width 13 height 13
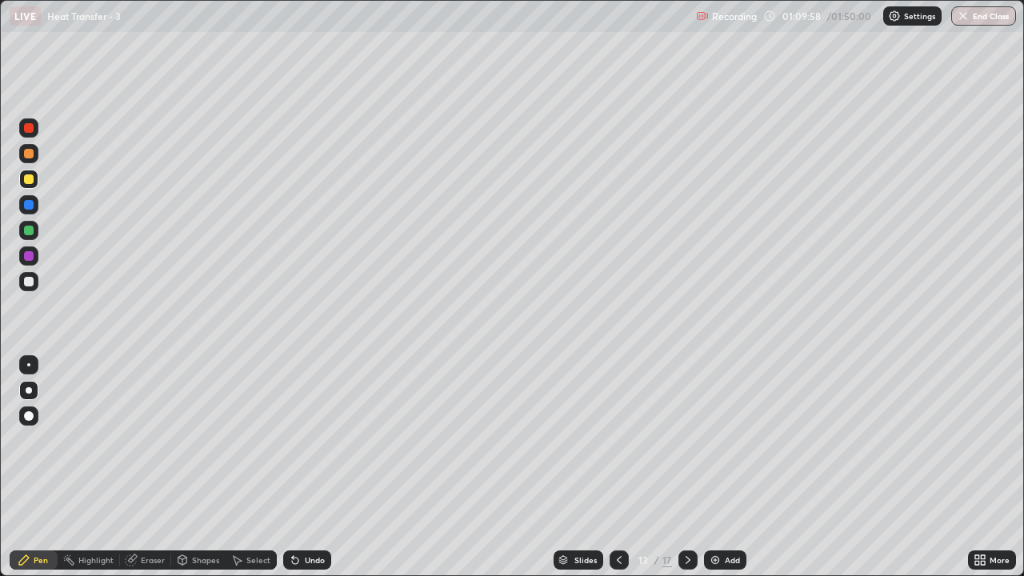
click at [686, 474] on icon at bounding box center [688, 560] width 13 height 13
click at [685, 474] on icon at bounding box center [688, 560] width 13 height 13
click at [686, 474] on icon at bounding box center [688, 560] width 5 height 8
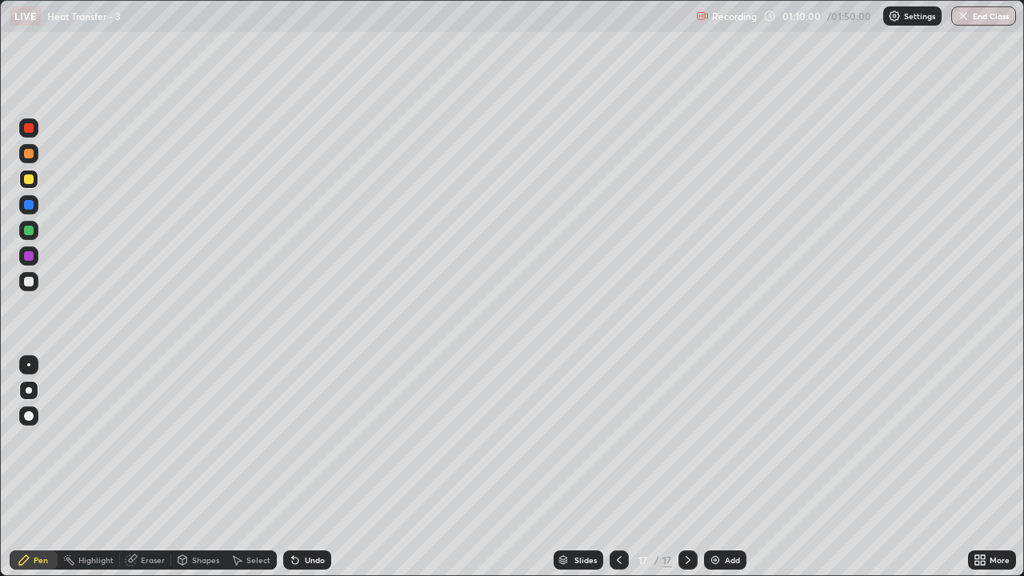
click at [684, 474] on icon at bounding box center [688, 560] width 13 height 13
click at [618, 474] on icon at bounding box center [619, 560] width 13 height 13
click at [687, 474] on icon at bounding box center [688, 560] width 13 height 13
click at [149, 474] on div "Eraser" at bounding box center [153, 560] width 24 height 8
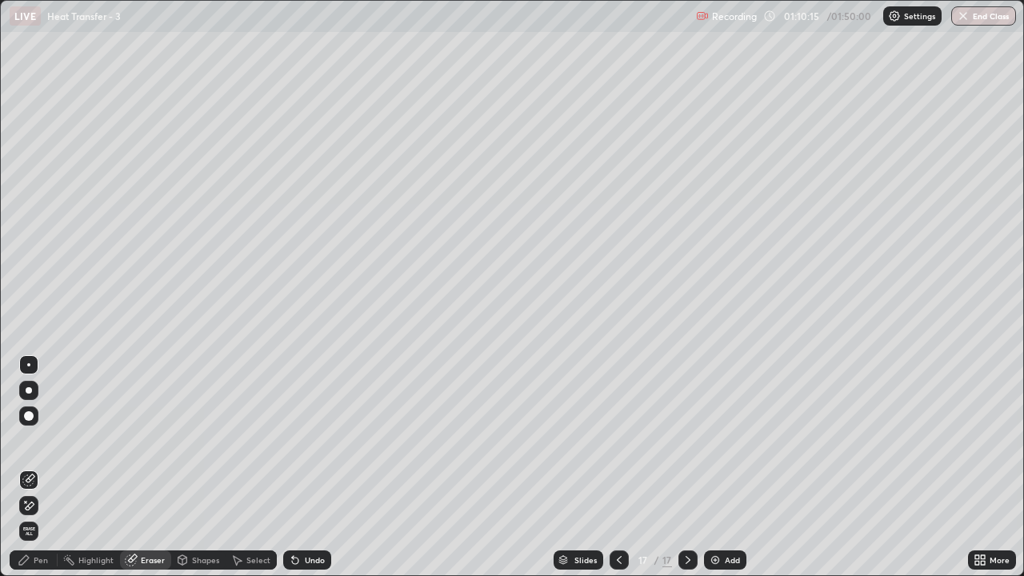
click at [685, 474] on icon at bounding box center [688, 560] width 13 height 13
click at [44, 474] on div "Pen" at bounding box center [41, 560] width 14 height 8
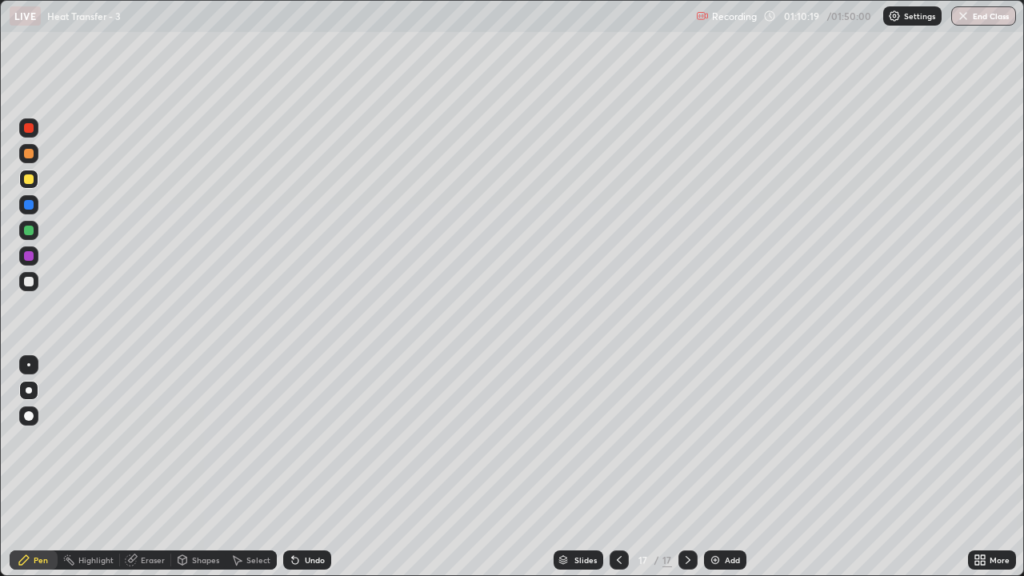
click at [31, 392] on div at bounding box center [29, 390] width 6 height 6
click at [30, 281] on div at bounding box center [29, 282] width 10 height 10
click at [138, 474] on div "Eraser" at bounding box center [145, 559] width 51 height 19
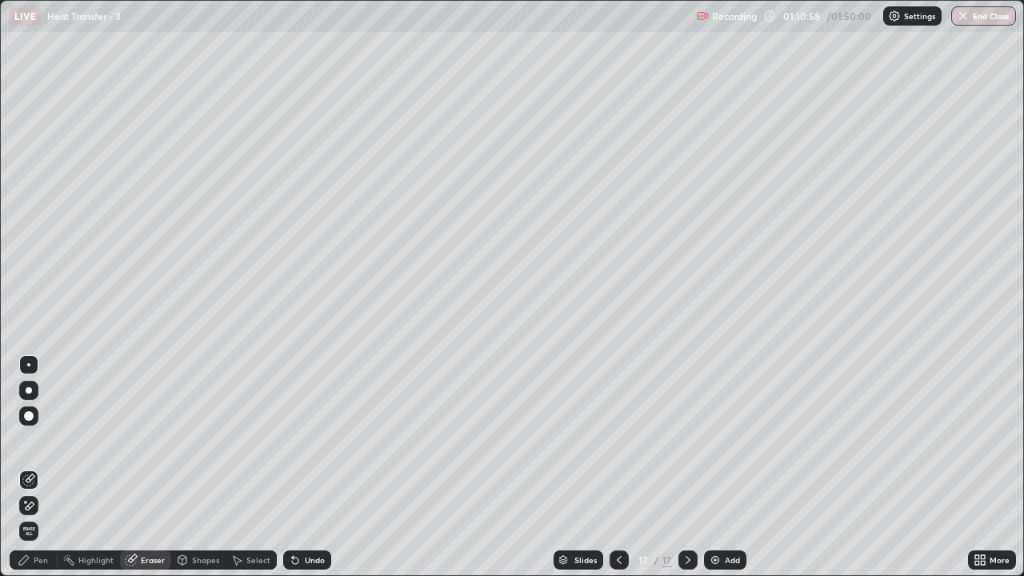
click at [32, 474] on div "Pen" at bounding box center [34, 559] width 48 height 19
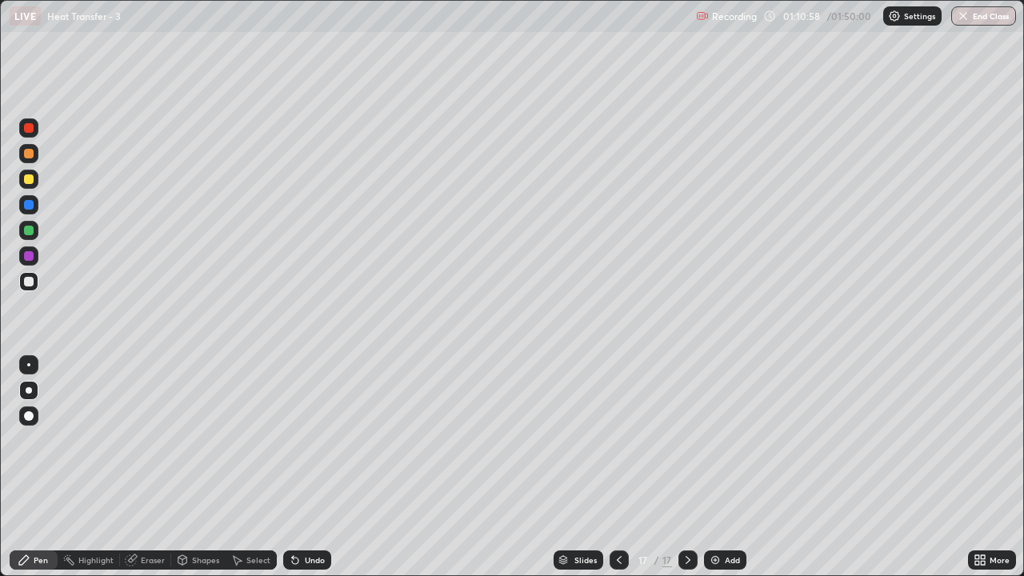
click at [30, 179] on div at bounding box center [29, 179] width 10 height 10
click at [30, 474] on div "Pen" at bounding box center [34, 559] width 48 height 19
click at [34, 281] on div at bounding box center [28, 281] width 19 height 19
click at [309, 474] on div "Undo" at bounding box center [307, 559] width 48 height 19
click at [308, 474] on div "Undo" at bounding box center [315, 560] width 20 height 8
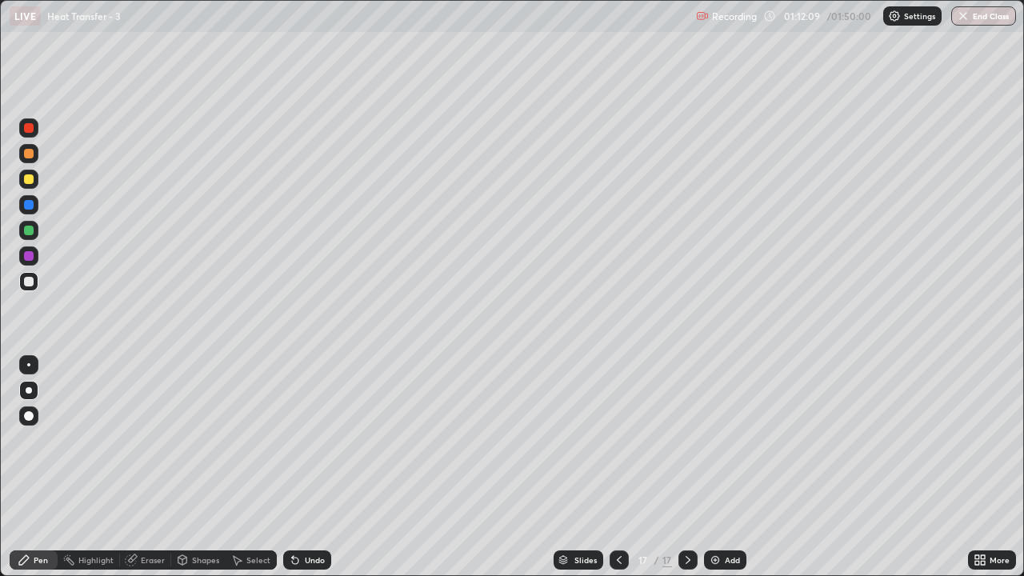
click at [618, 474] on icon at bounding box center [619, 560] width 13 height 13
click at [688, 474] on icon at bounding box center [688, 560] width 5 height 8
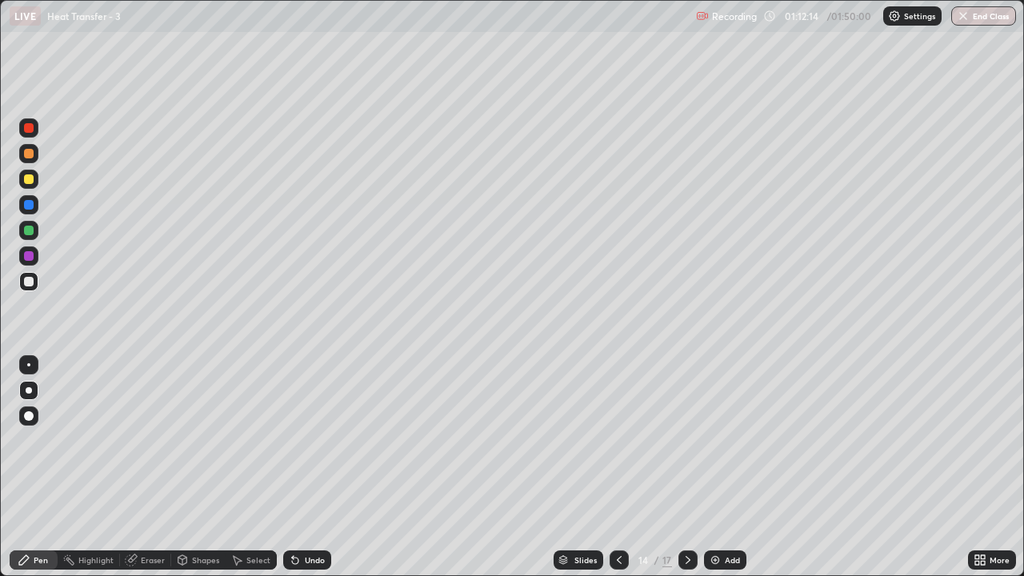
click at [686, 474] on icon at bounding box center [688, 560] width 13 height 13
click at [693, 474] on icon at bounding box center [688, 560] width 13 height 13
click at [694, 474] on div at bounding box center [687, 559] width 19 height 19
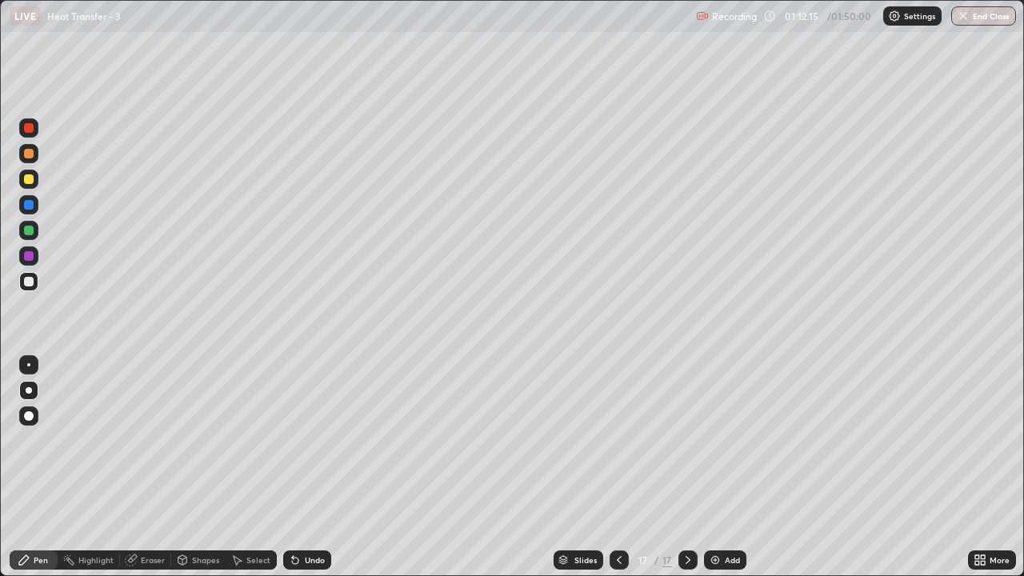
click at [694, 474] on div at bounding box center [687, 559] width 19 height 19
click at [723, 474] on div "Add" at bounding box center [725, 559] width 42 height 19
click at [29, 180] on div at bounding box center [29, 179] width 10 height 10
click at [315, 474] on div "Undo" at bounding box center [315, 560] width 20 height 8
click at [29, 283] on div at bounding box center [29, 282] width 10 height 10
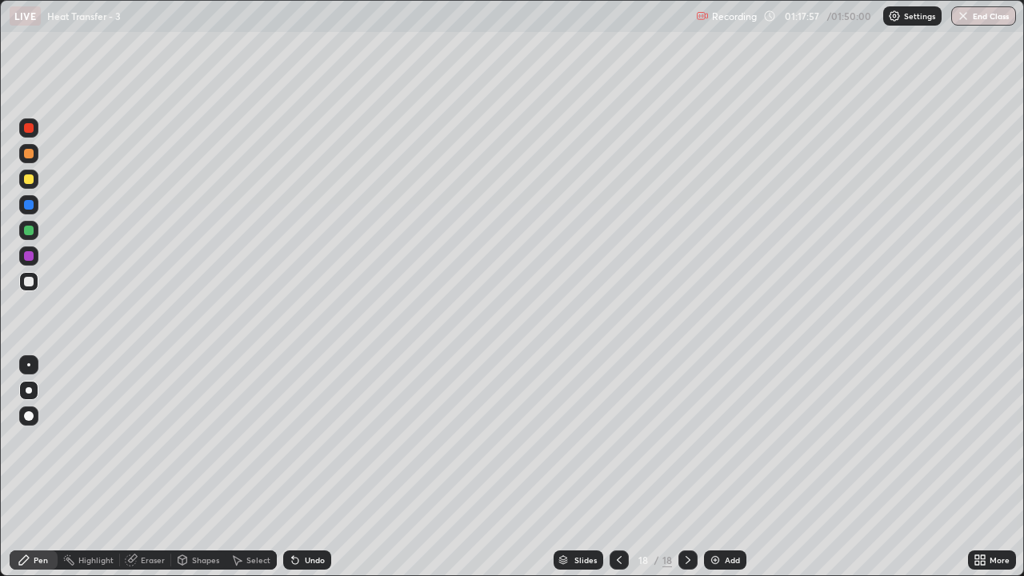
click at [34, 231] on div at bounding box center [28, 230] width 19 height 19
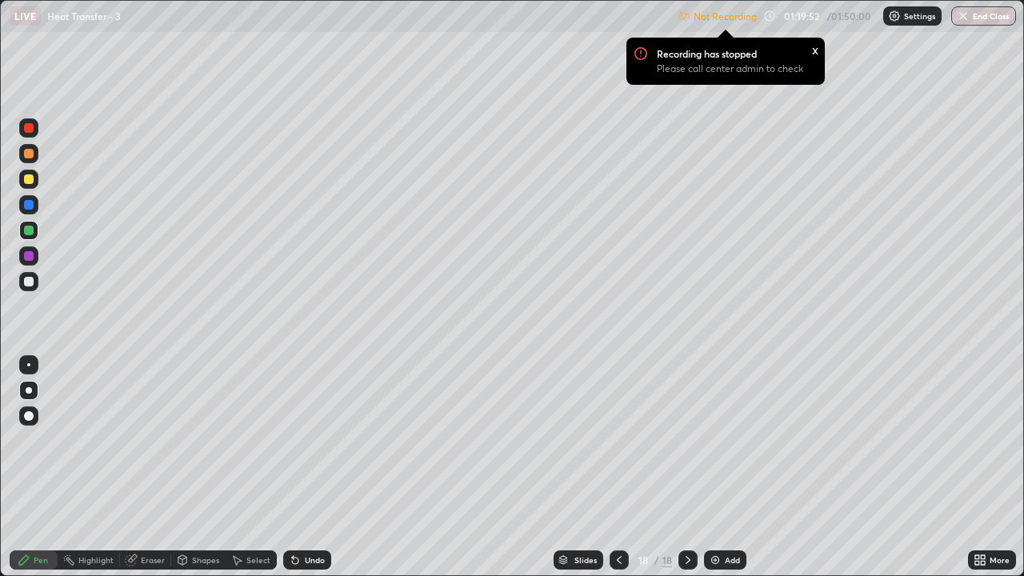
click at [909, 16] on p "Settings" at bounding box center [919, 16] width 31 height 8
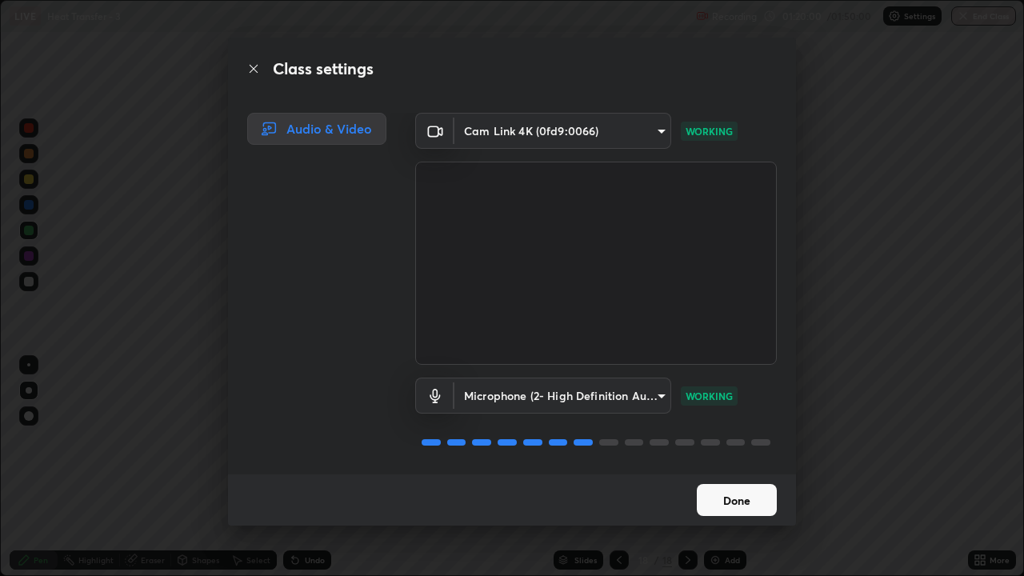
click at [742, 474] on button "Done" at bounding box center [737, 500] width 80 height 32
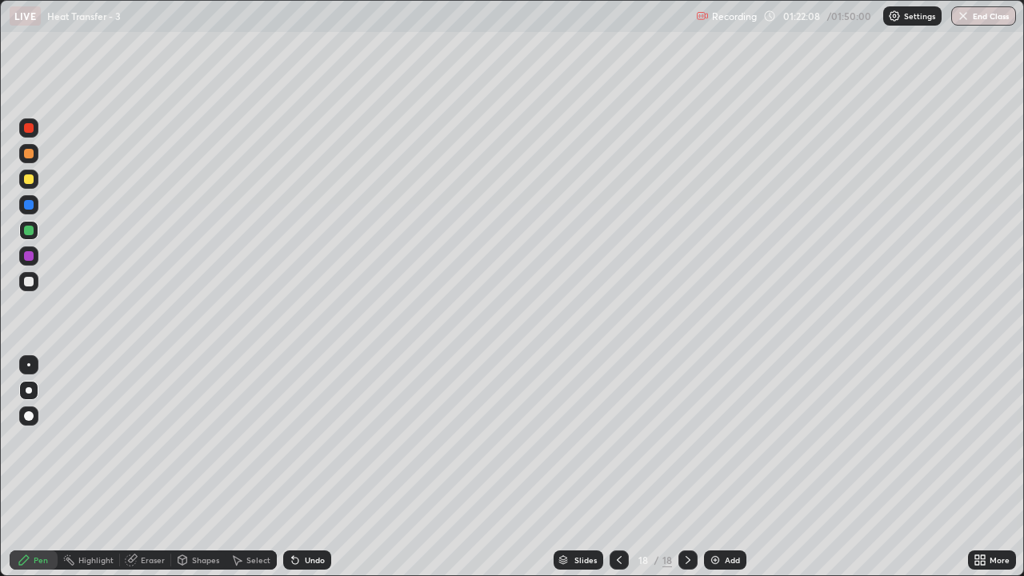
click at [29, 256] on div at bounding box center [29, 256] width 10 height 10
click at [725, 474] on div "Add" at bounding box center [732, 560] width 15 height 8
click at [30, 277] on div at bounding box center [29, 282] width 10 height 10
click at [30, 232] on div at bounding box center [29, 231] width 10 height 10
click at [29, 280] on div at bounding box center [29, 282] width 10 height 10
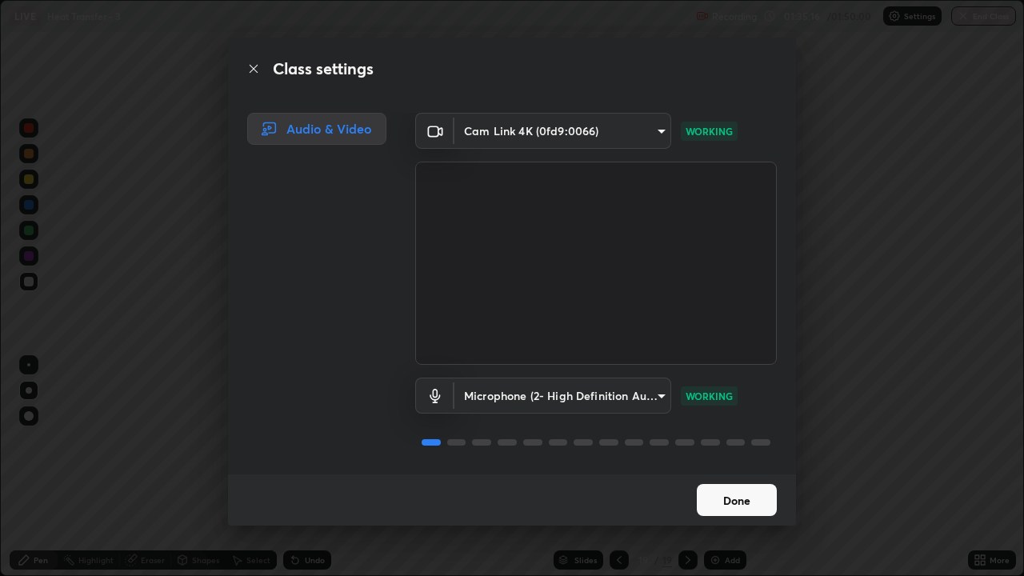
click at [758, 474] on button "Done" at bounding box center [737, 500] width 80 height 32
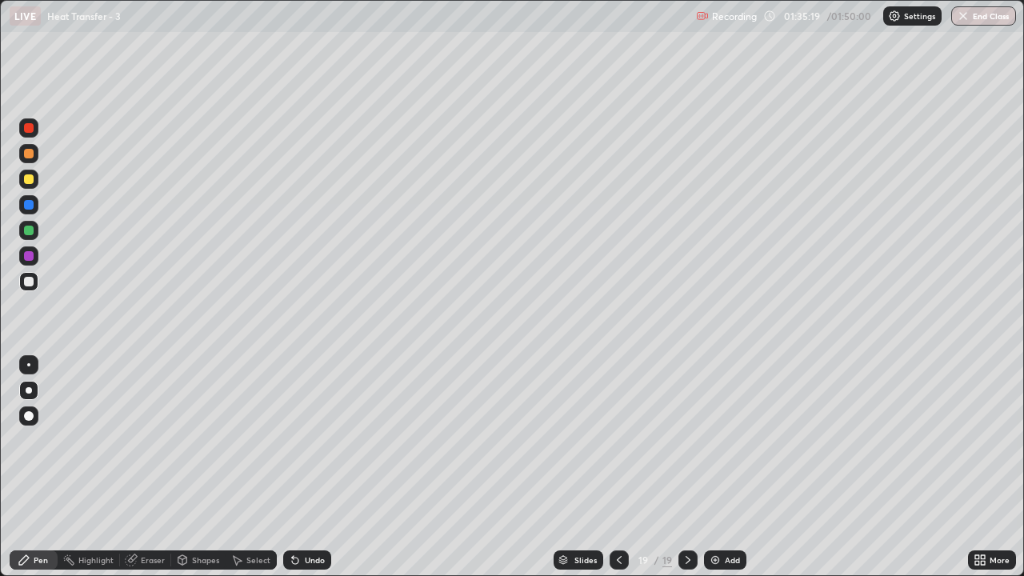
click at [996, 19] on button "End Class" at bounding box center [983, 15] width 65 height 19
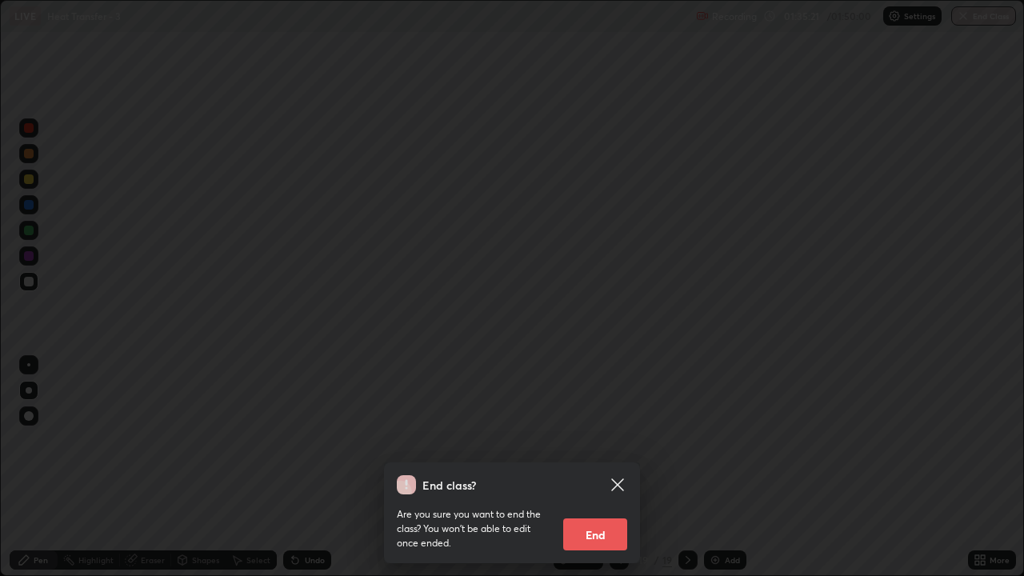
click at [609, 474] on button "End" at bounding box center [595, 534] width 64 height 32
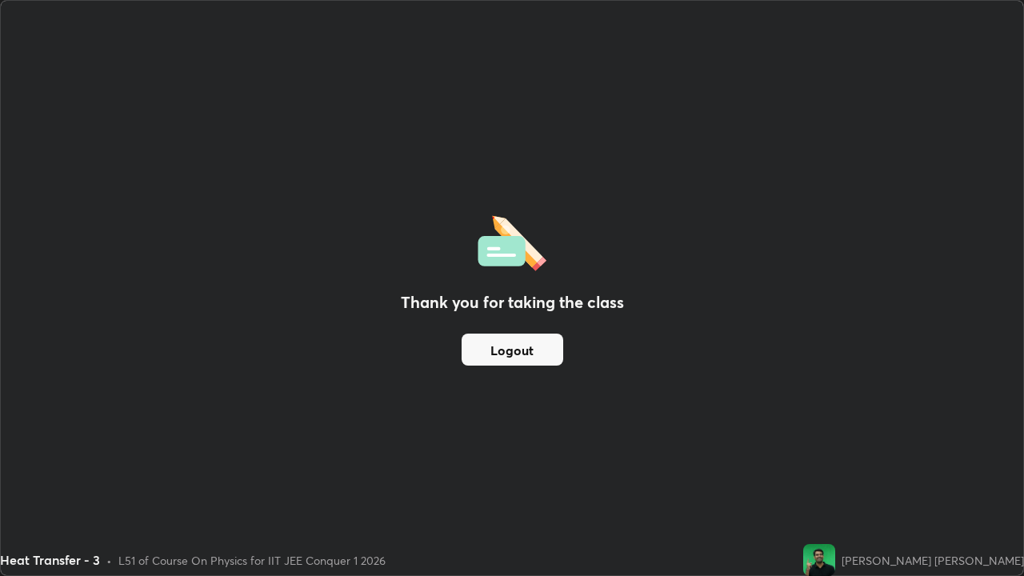
click at [338, 474] on div "L51 of Course On Physics for IIT JEE Conquer 1 2026" at bounding box center [251, 560] width 267 height 17
click at [9, 474] on div "Heat Transfer - 3" at bounding box center [50, 559] width 100 height 19
click at [6, 474] on div "Heat Transfer - 3" at bounding box center [50, 559] width 100 height 19
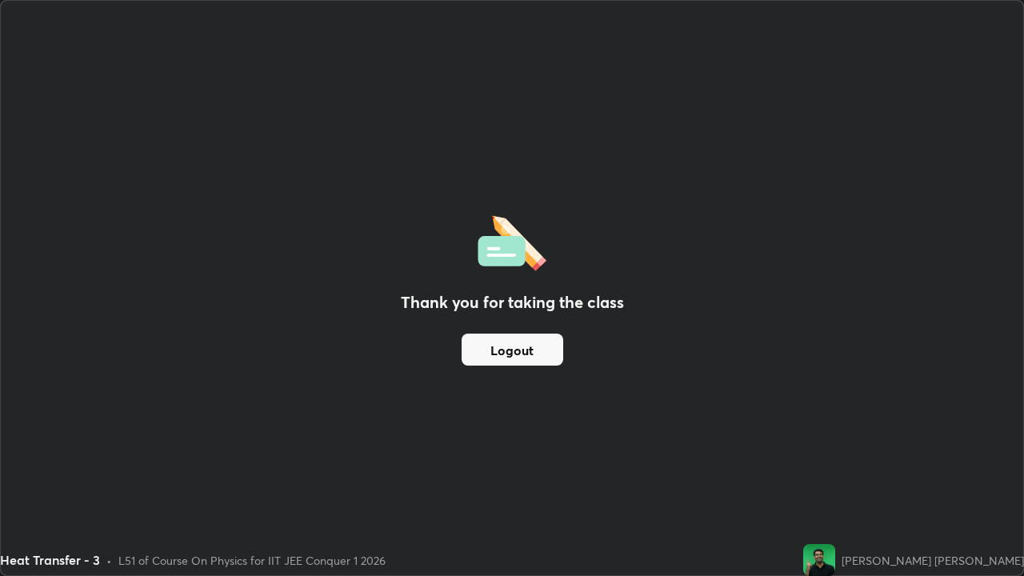
click at [7, 474] on div "Heat Transfer - 3" at bounding box center [50, 559] width 100 height 19
click at [6, 474] on div "Heat Transfer - 3" at bounding box center [50, 559] width 100 height 19
click at [6, 474] on div "Heat Transfer - 3 • L51 of Course On Physics for IIT JEE Conquer 1 2026" at bounding box center [398, 560] width 797 height 32
click at [766, 474] on div "Thank you for taking the class Logout" at bounding box center [512, 288] width 1022 height 574
click at [934, 420] on div "Thank you for taking the class Logout" at bounding box center [512, 288] width 1022 height 574
